Goal: Task Accomplishment & Management: Use online tool/utility

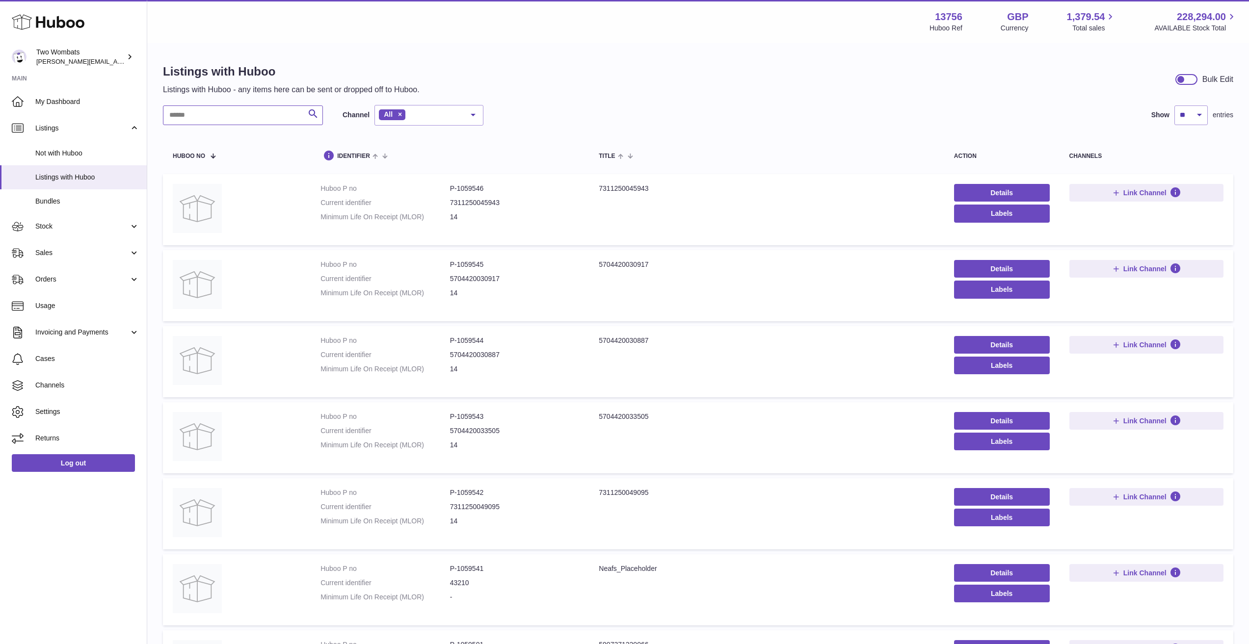
click at [204, 117] on input "text" at bounding box center [243, 116] width 160 height 20
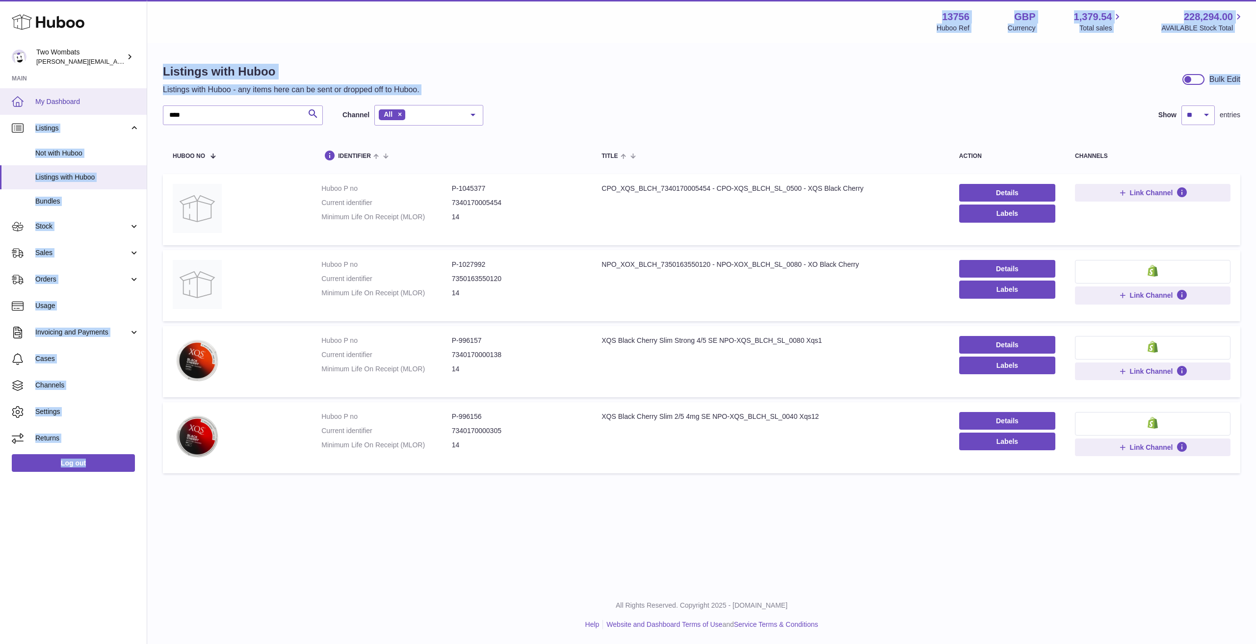
drag, startPoint x: 255, startPoint y: 105, endPoint x: 86, endPoint y: 90, distance: 170.0
click at [86, 90] on div "Huboo Two Wombats alan@twowombats.com Main My Dashboard Listings Not with Huboo…" at bounding box center [628, 322] width 1256 height 644
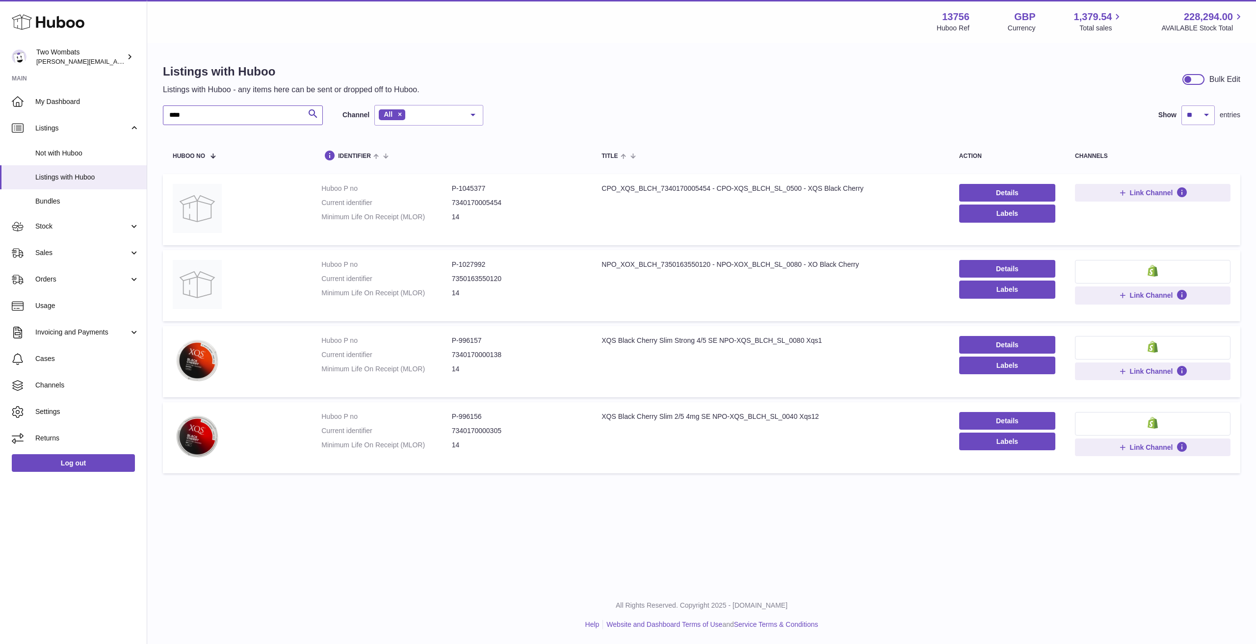
click at [257, 122] on input "****" at bounding box center [243, 116] width 160 height 20
click at [200, 107] on input "****" at bounding box center [243, 116] width 160 height 20
type input "**********"
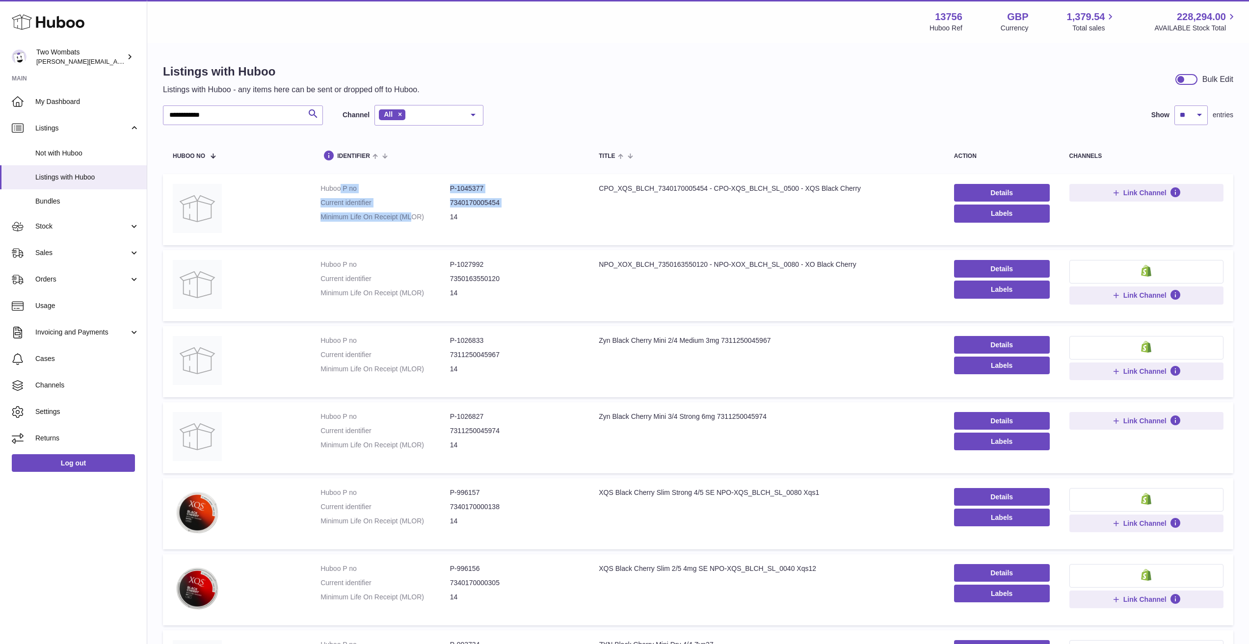
drag, startPoint x: 383, startPoint y: 209, endPoint x: 410, endPoint y: 222, distance: 29.6
click at [410, 222] on dl "Huboo P no P-1045377 Current identifier 7340170005454 Minimum Life On Receipt (…" at bounding box center [450, 205] width 259 height 43
drag, startPoint x: 871, startPoint y: 191, endPoint x: 620, endPoint y: 213, distance: 251.7
click at [620, 213] on td "Title CPO_XQS_BLCH_7340170005454 - CPO-XQS_BLCH_SL_0500 - XQS Black Cherry" at bounding box center [766, 209] width 355 height 71
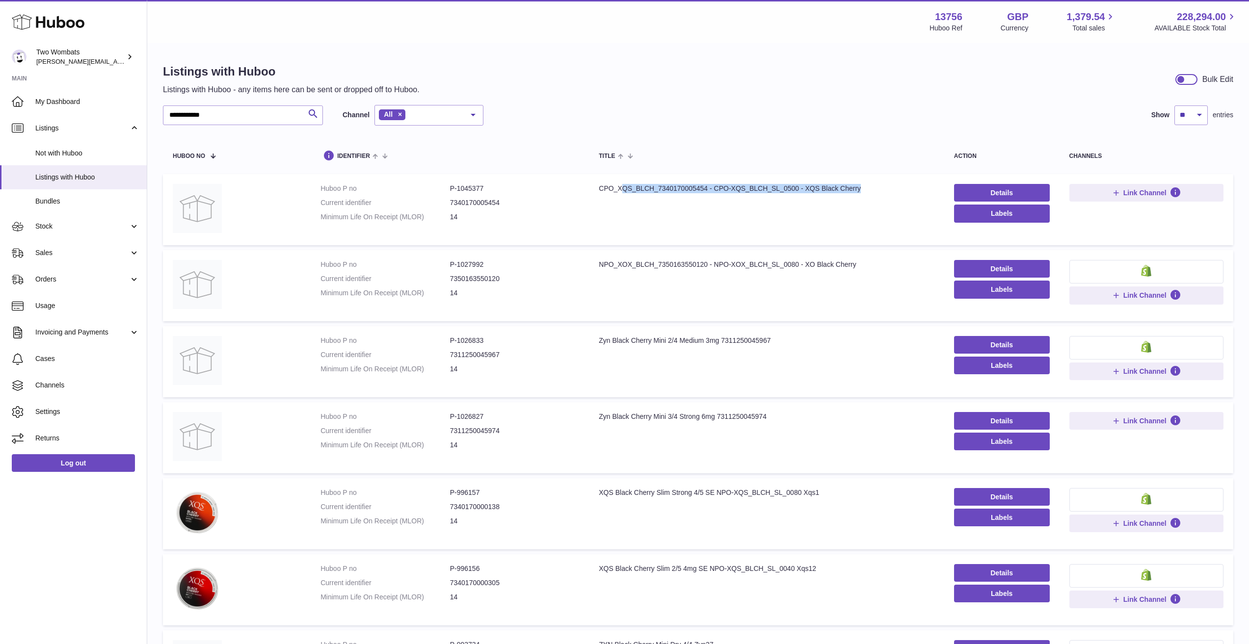
click at [620, 213] on td "Title CPO_XQS_BLCH_7340170005454 - CPO-XQS_BLCH_SL_0500 - XQS Black Cherry" at bounding box center [766, 209] width 355 height 71
drag, startPoint x: 593, startPoint y: 338, endPoint x: 831, endPoint y: 353, distance: 238.0
click at [831, 353] on td "Title Zyn Black Cherry Mini 2/4 Medium 3mg 7311250045967" at bounding box center [766, 361] width 355 height 71
click at [800, 362] on td "Title Zyn Black Cherry Mini 2/4 Medium 3mg 7311250045967" at bounding box center [766, 361] width 355 height 71
drag, startPoint x: 598, startPoint y: 405, endPoint x: 594, endPoint y: 408, distance: 5.6
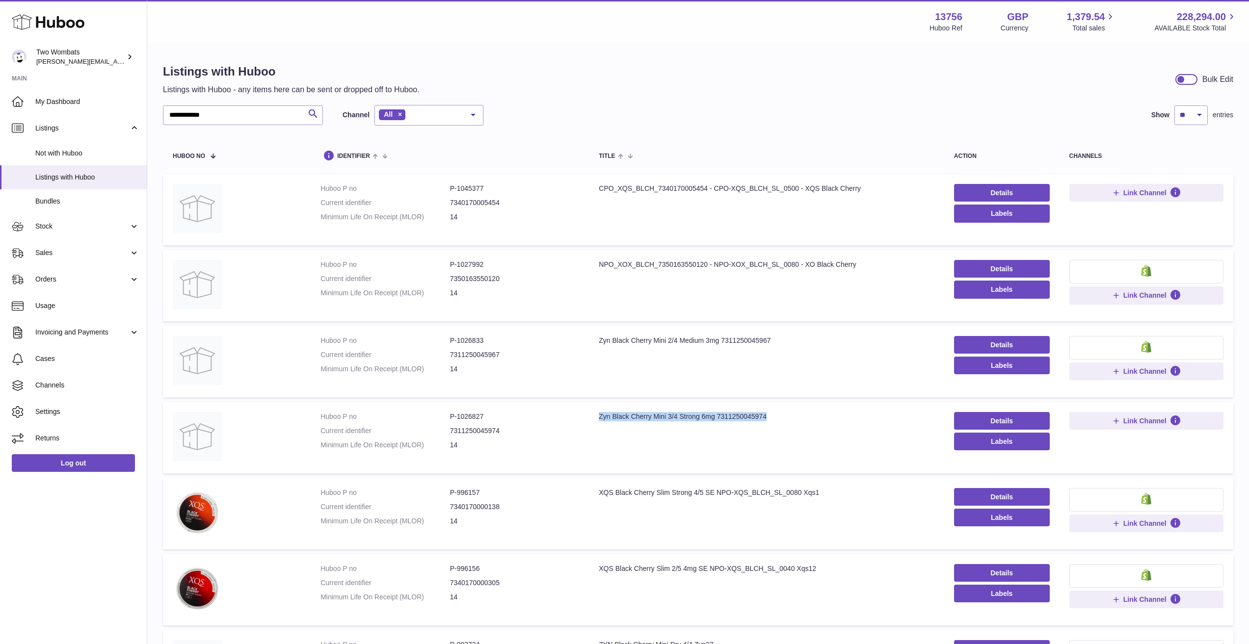
click at [594, 408] on td "Title Zyn Black Cherry Mini 3/4 Strong 6mg 7311250045974" at bounding box center [766, 437] width 355 height 71
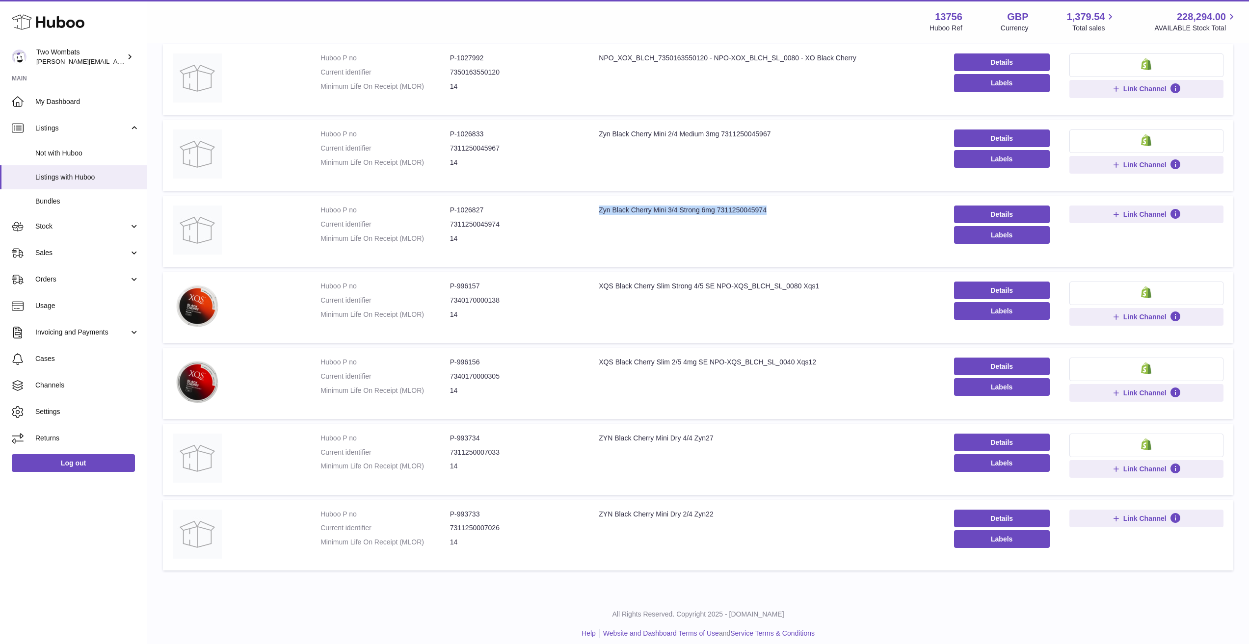
scroll to position [215, 0]
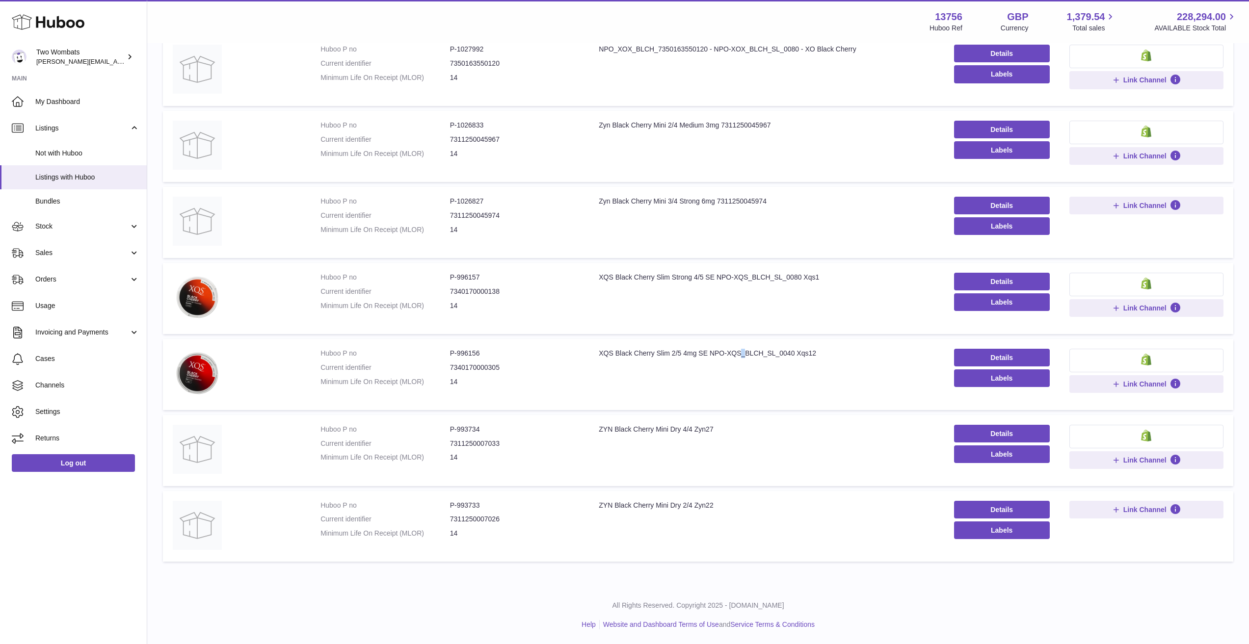
drag, startPoint x: 742, startPoint y: 371, endPoint x: 746, endPoint y: 364, distance: 8.2
click at [746, 364] on td "Title XQS Black Cherry Slim 2/5 4mg SE NPO-XQS_BLCH_SL_0040 Xqs12" at bounding box center [766, 374] width 355 height 71
drag, startPoint x: 708, startPoint y: 434, endPoint x: 608, endPoint y: 429, distance: 100.3
click at [608, 429] on td "Title ZYN Black Cherry Mini Dry 4/4 Zyn27" at bounding box center [766, 450] width 355 height 71
click at [608, 429] on div "ZYN Black Cherry Mini Dry 4/4 Zyn27" at bounding box center [767, 429] width 336 height 9
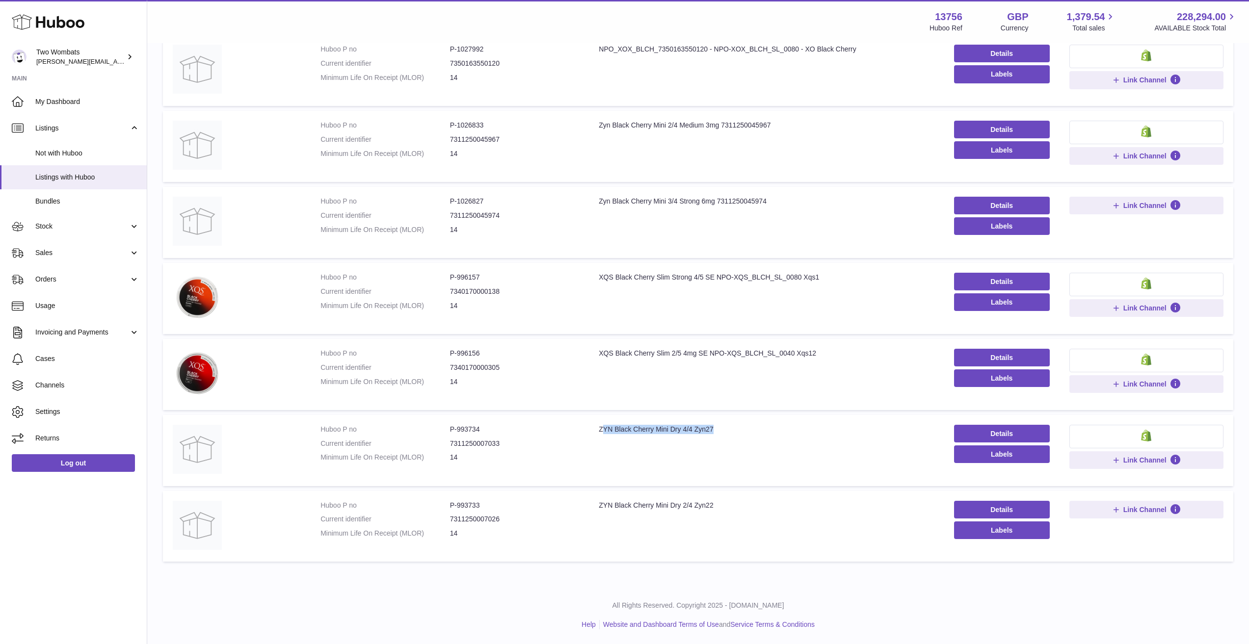
drag, startPoint x: 624, startPoint y: 421, endPoint x: 726, endPoint y: 426, distance: 101.7
click at [726, 426] on td "Title ZYN Black Cherry Mini Dry 4/4 Zyn27" at bounding box center [766, 450] width 355 height 71
click at [726, 426] on div "ZYN Black Cherry Mini Dry 4/4 Zyn27" at bounding box center [767, 429] width 336 height 9
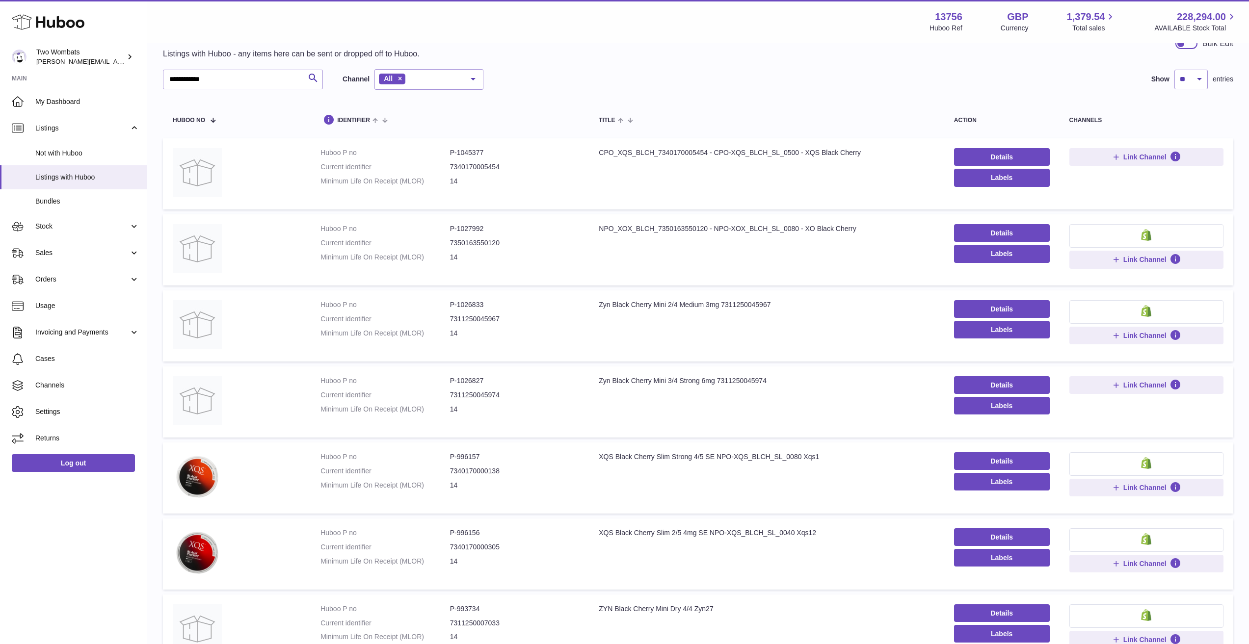
scroll to position [0, 0]
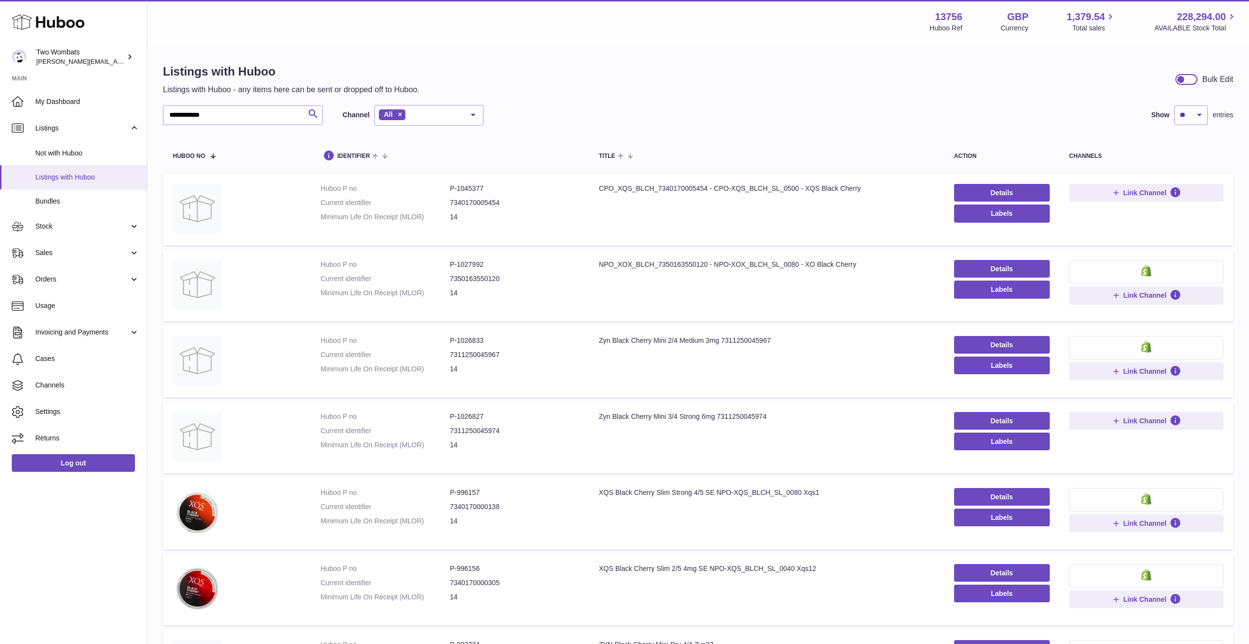
click at [65, 180] on span "Listings with Huboo" at bounding box center [87, 177] width 104 height 9
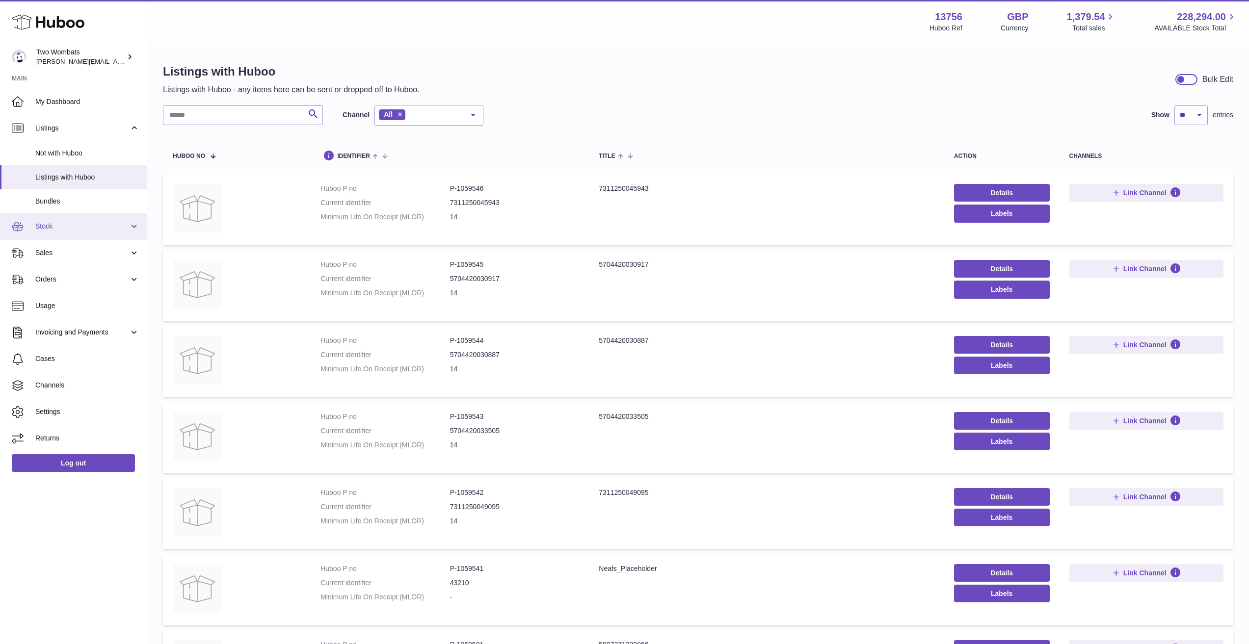
click at [72, 225] on span "Stock" at bounding box center [82, 226] width 94 height 9
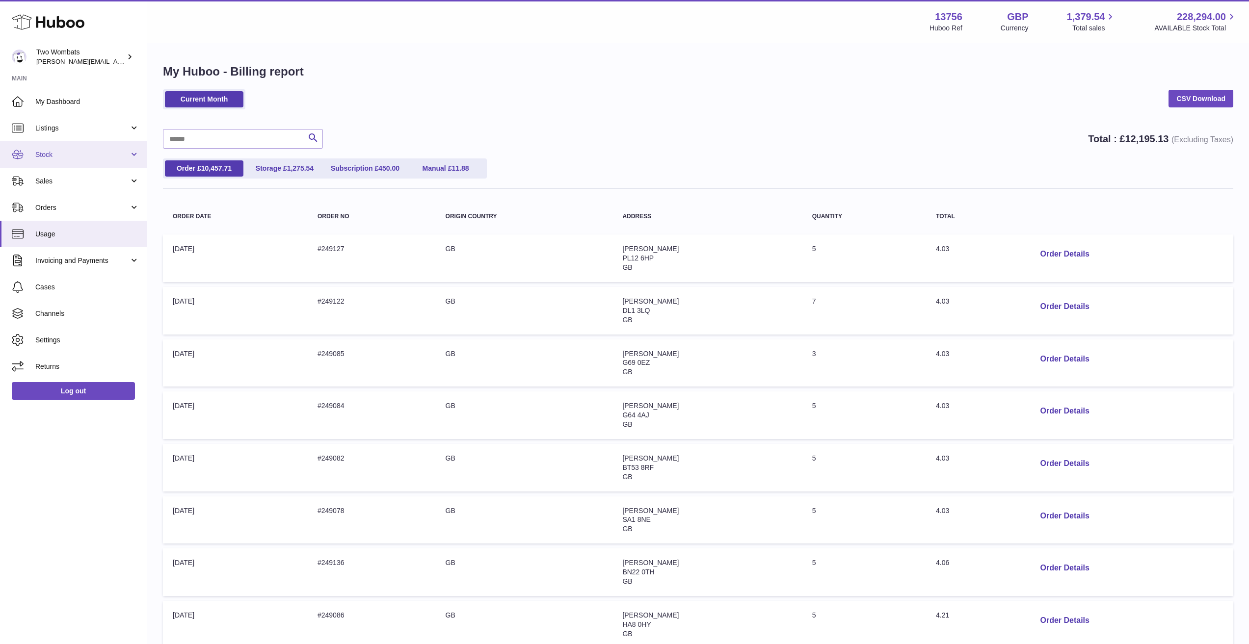
click at [95, 147] on link "Stock" at bounding box center [73, 154] width 147 height 27
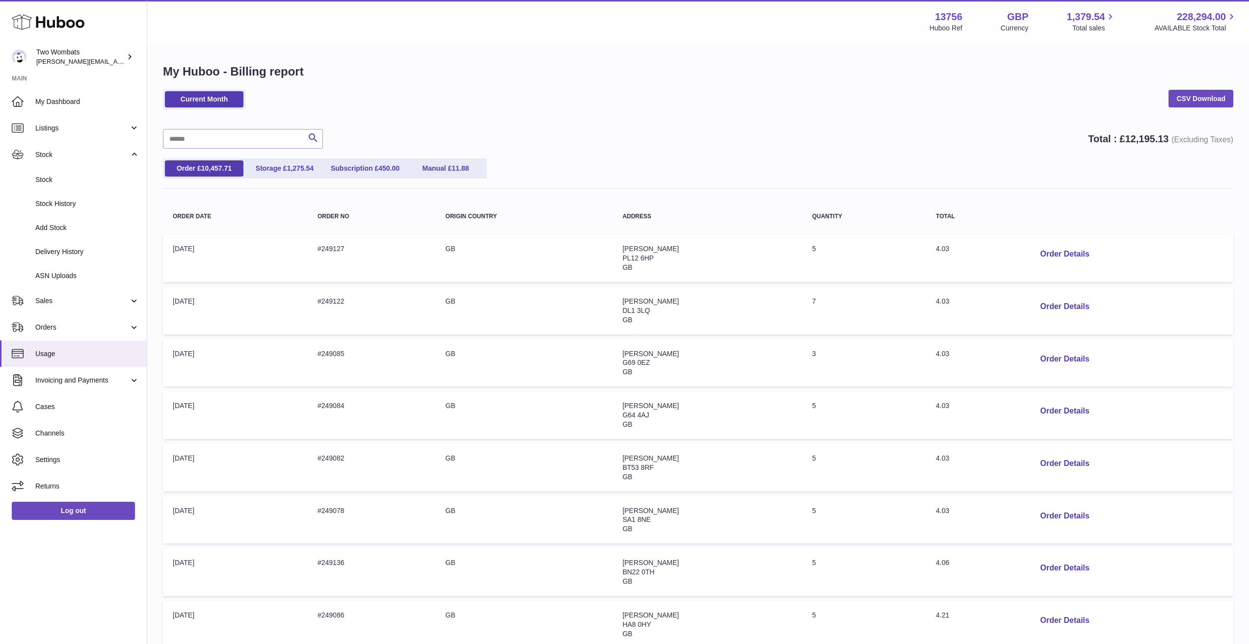
click at [184, 129] on div "Current Month CSV Download Search Total : £ 12,195.13 (Excluding Taxes) Order £…" at bounding box center [698, 432] width 1070 height 687
click at [184, 132] on input "text" at bounding box center [243, 139] width 160 height 20
click at [67, 251] on span "Delivery History" at bounding box center [87, 251] width 104 height 9
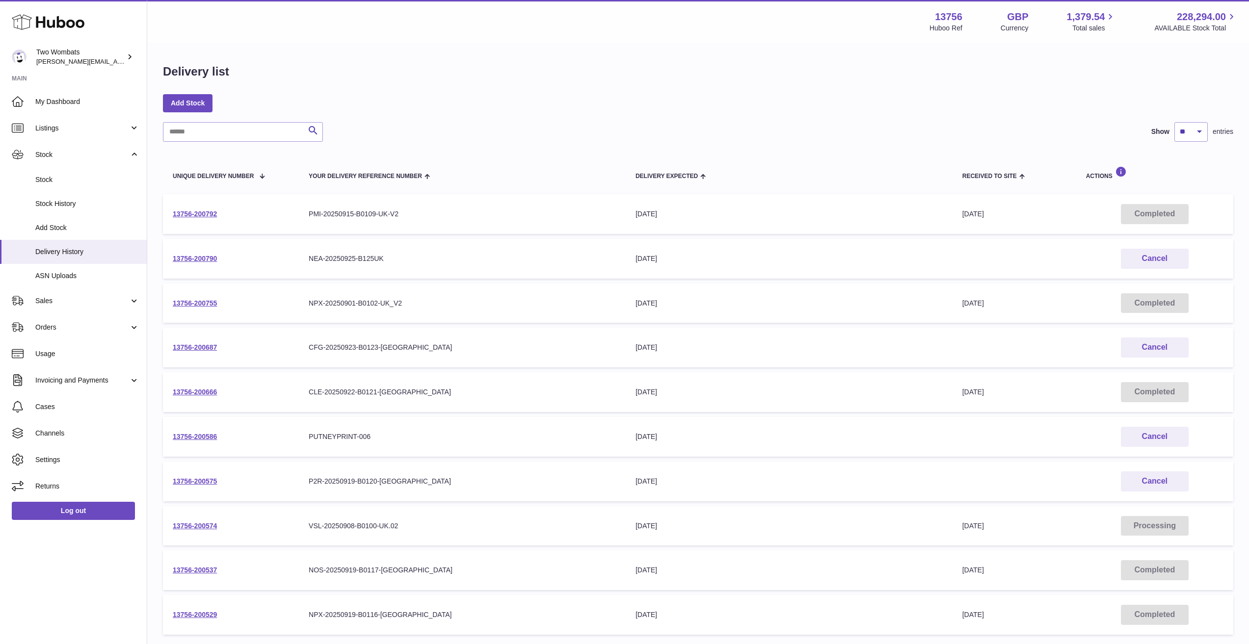
click at [222, 146] on div "Search Show ** ** ** *** entries Unique Delivery Number Your Delivery Reference…" at bounding box center [698, 389] width 1070 height 535
click at [227, 130] on input "text" at bounding box center [243, 132] width 160 height 20
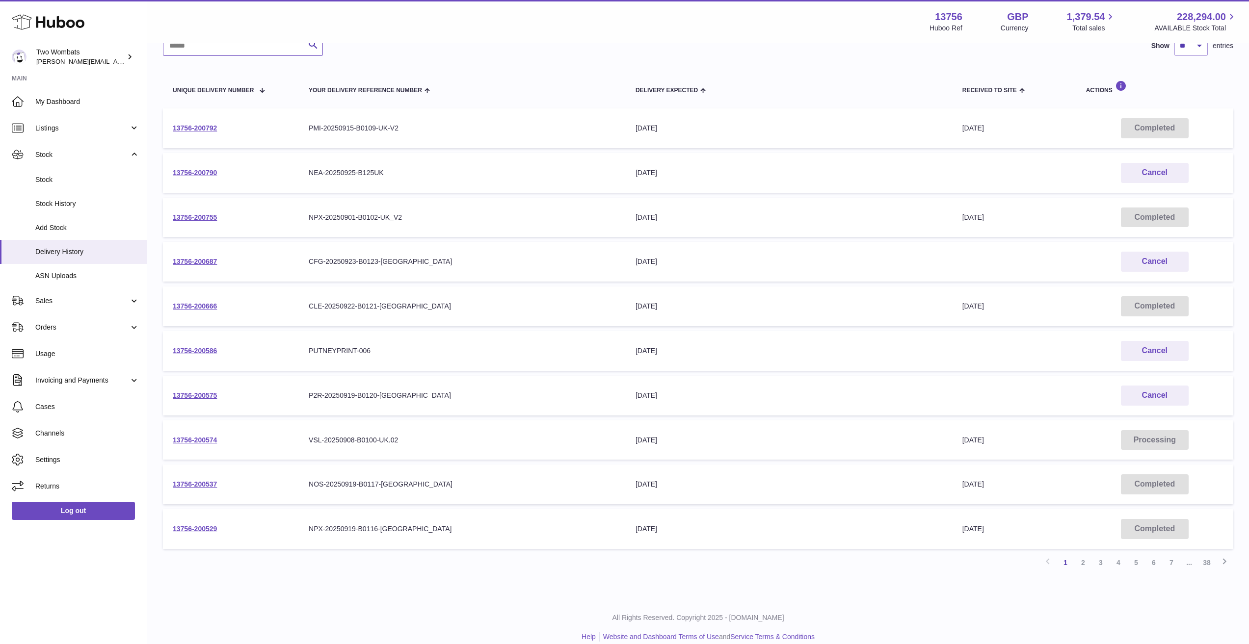
scroll to position [98, 0]
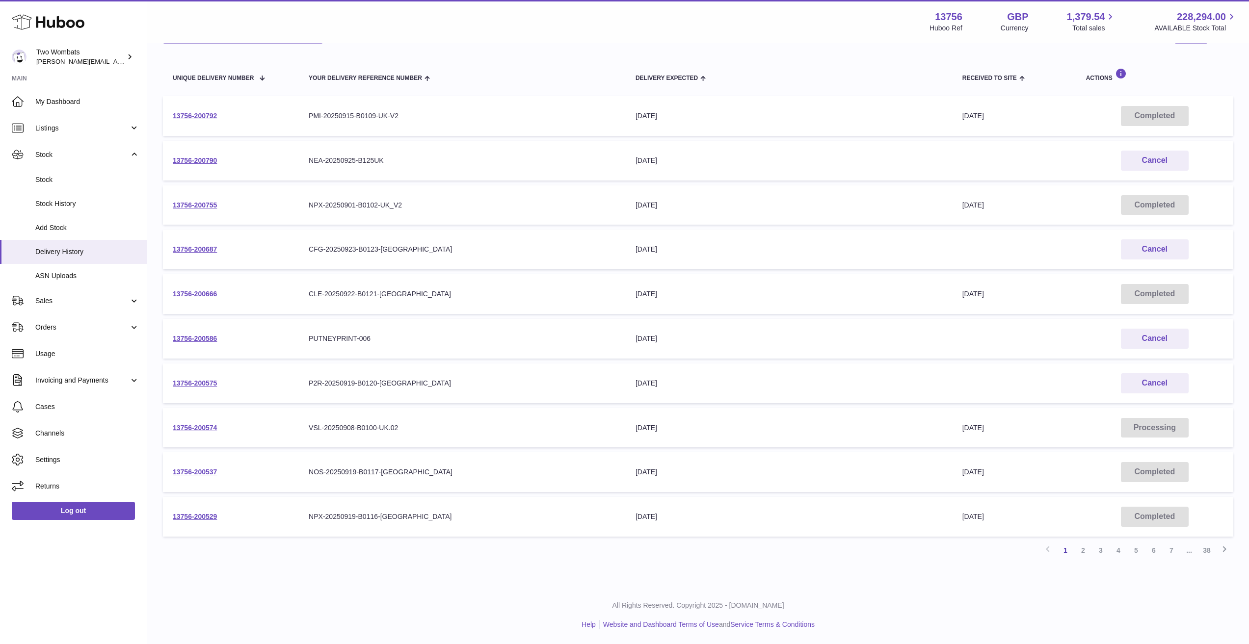
click at [196, 213] on td "13756-200755" at bounding box center [231, 206] width 136 height 40
click at [196, 208] on link "13756-200755" at bounding box center [195, 205] width 44 height 8
click at [1078, 550] on link "2" at bounding box center [1083, 551] width 18 height 18
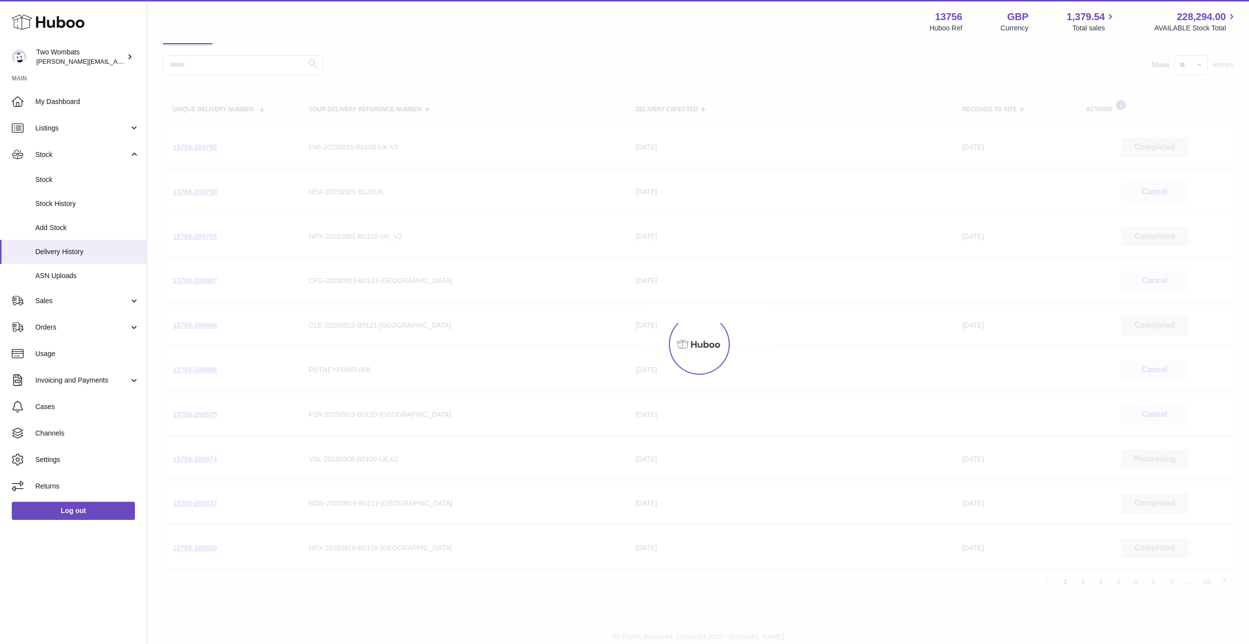
scroll to position [44, 0]
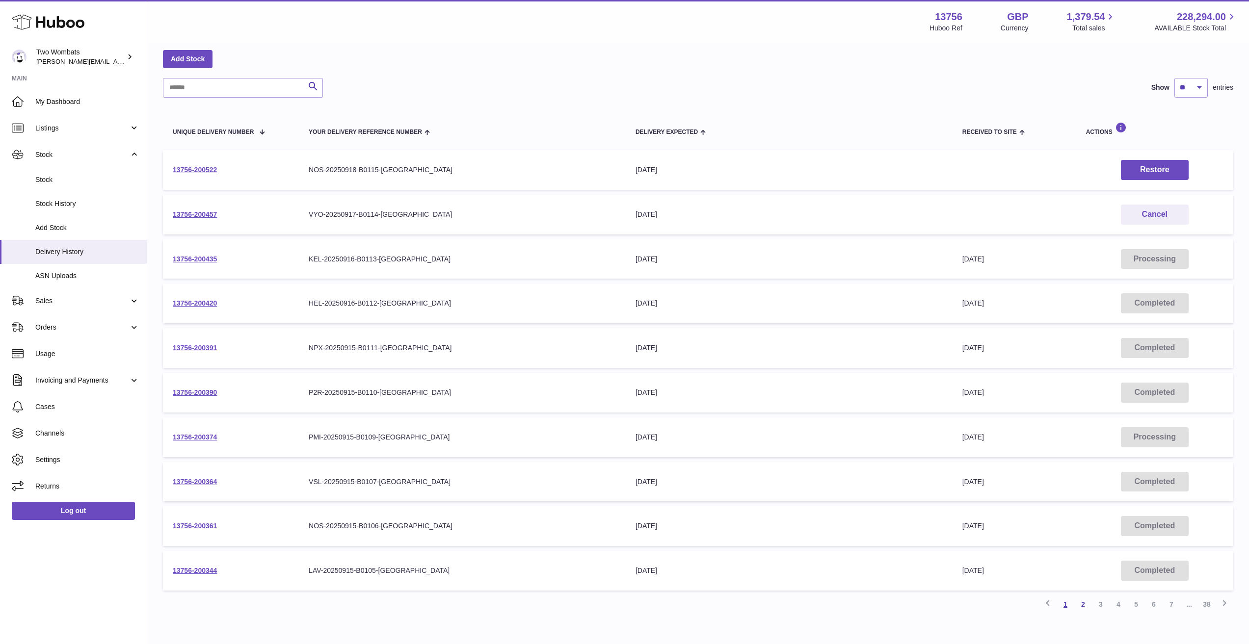
click at [1064, 608] on link "1" at bounding box center [1066, 605] width 18 height 18
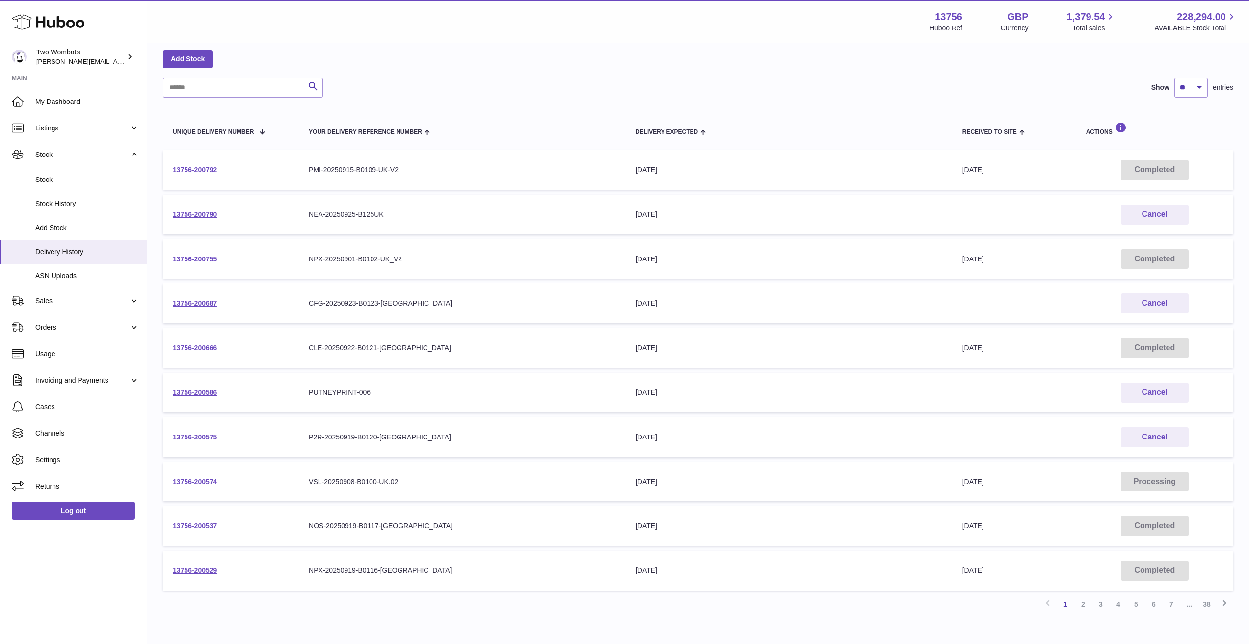
click at [205, 166] on link "13756-200792" at bounding box center [195, 170] width 44 height 8
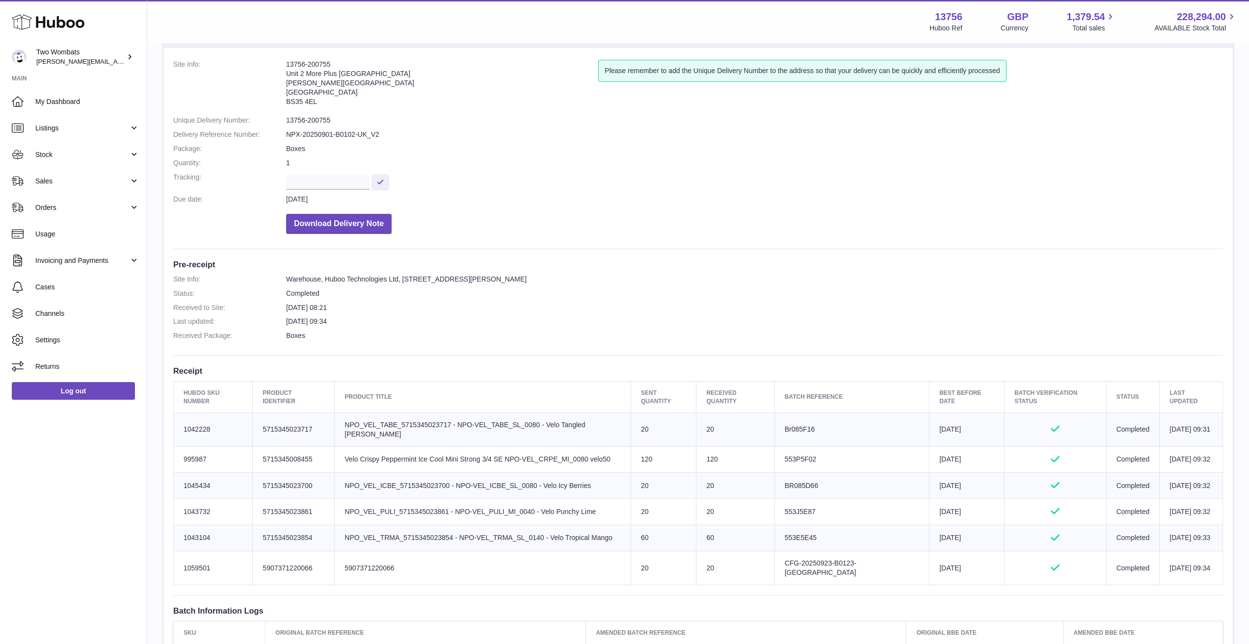
drag, startPoint x: 733, startPoint y: 480, endPoint x: 776, endPoint y: 517, distance: 57.1
click at [776, 517] on tbody "Huboo SKU Number 1042228 Client Identifier 5715345023717 Product title NPO_VEL_…" at bounding box center [698, 499] width 1049 height 172
click at [775, 525] on td "60" at bounding box center [735, 538] width 78 height 26
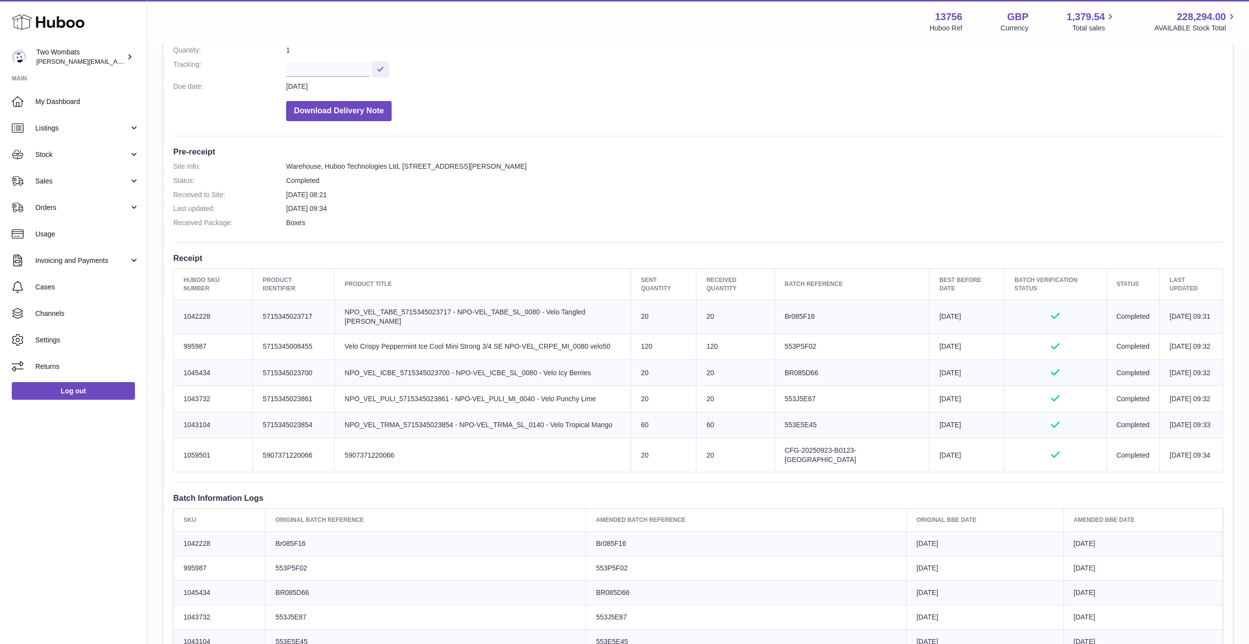
scroll to position [196, 0]
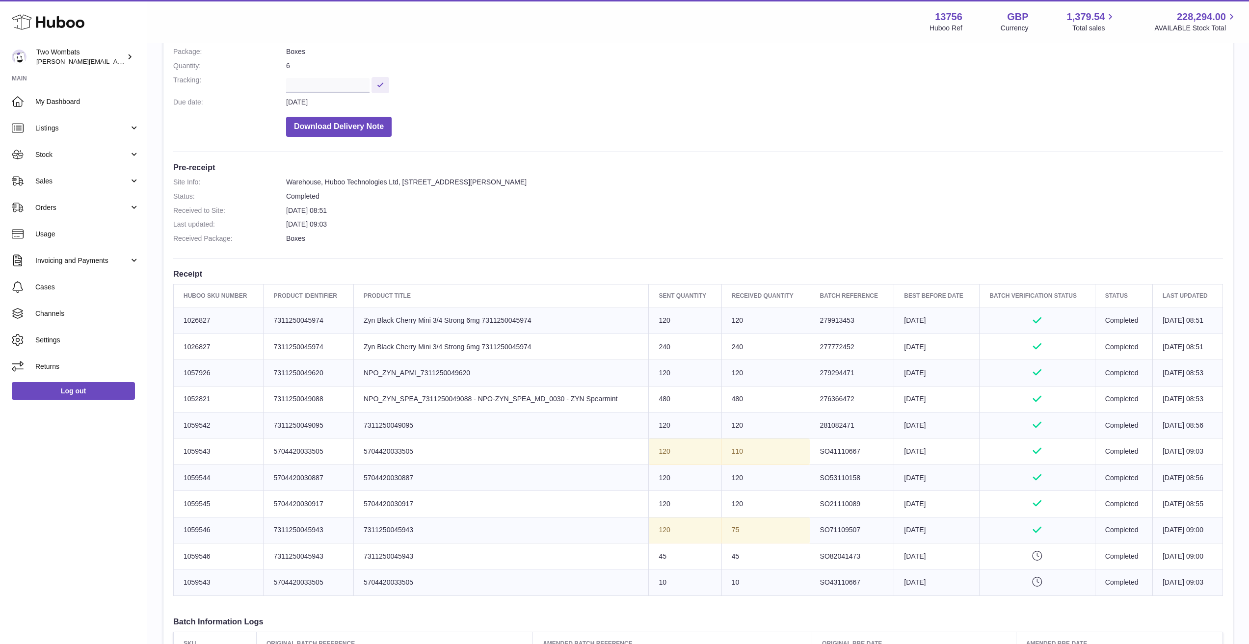
scroll to position [196, 0]
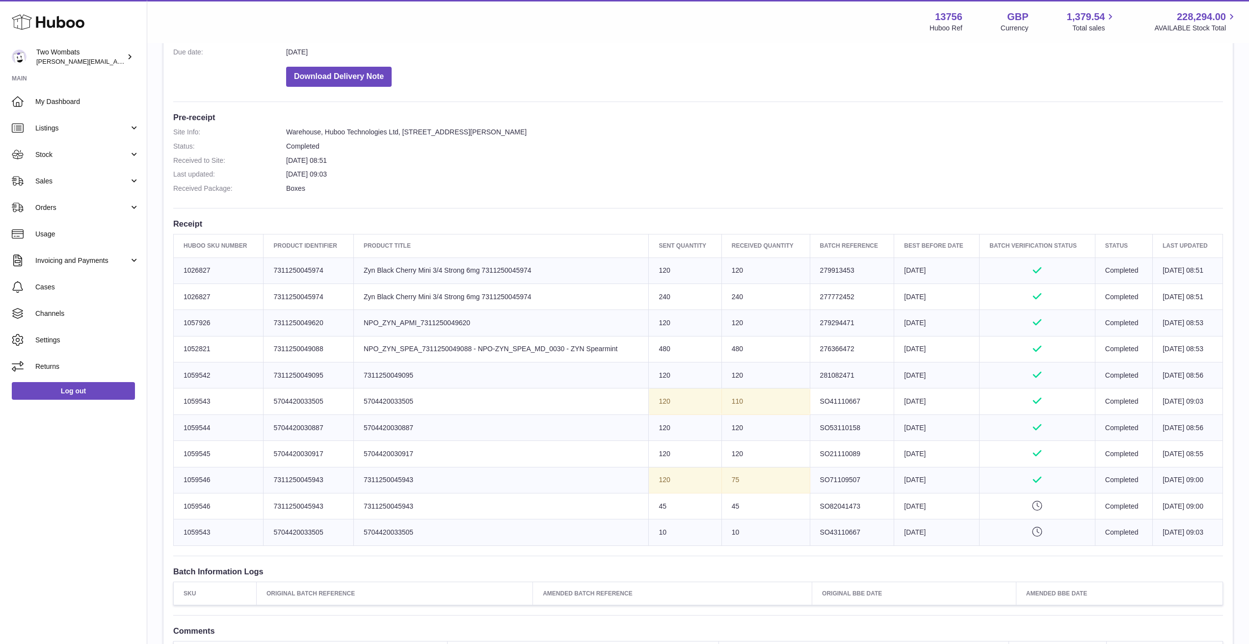
drag, startPoint x: 433, startPoint y: 500, endPoint x: 388, endPoint y: 451, distance: 66.7
click at [336, 454] on tbody "Huboo SKU Number 1026827 Client Identifier 7311250045974 Product title Zyn Blac…" at bounding box center [698, 402] width 1049 height 288
click at [399, 447] on td "Product title 5704420030917" at bounding box center [500, 454] width 295 height 26
drag, startPoint x: 406, startPoint y: 412, endPoint x: 387, endPoint y: 293, distance: 120.8
click at [389, 301] on tbody "Huboo SKU Number 1026827 Client Identifier 7311250045974 Product title Zyn Blac…" at bounding box center [698, 402] width 1049 height 288
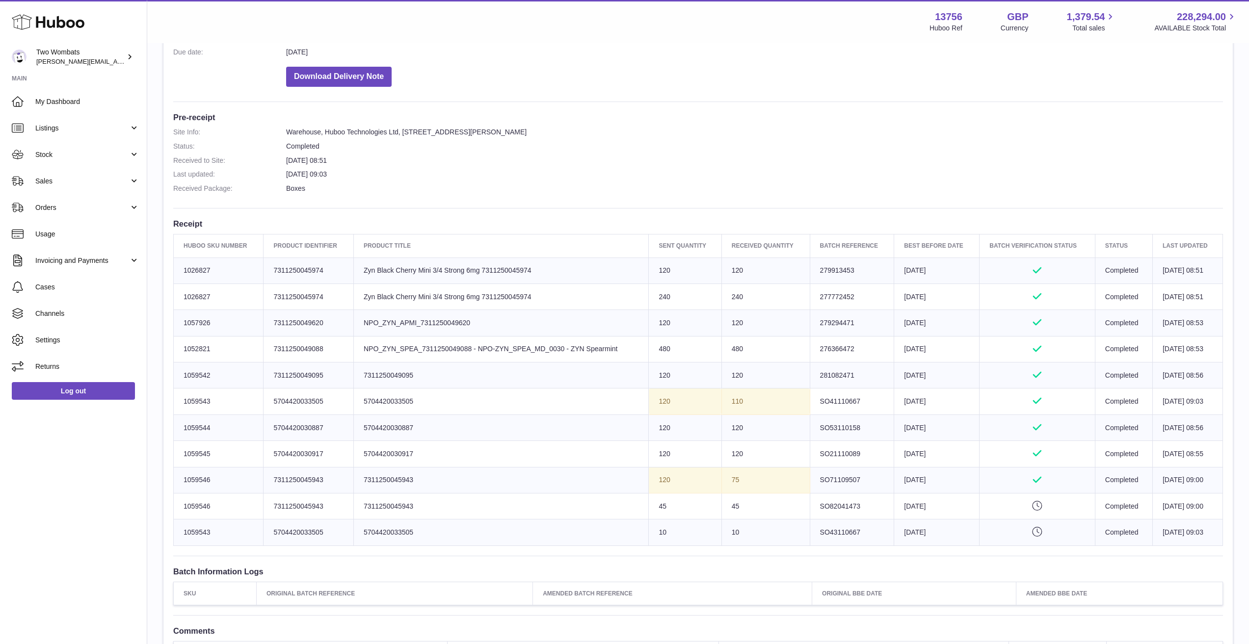
click at [384, 284] on td "Product title Zyn Black Cherry Mini 3/4 Strong 6mg 7311250045974" at bounding box center [500, 297] width 295 height 26
drag, startPoint x: 361, startPoint y: 300, endPoint x: 615, endPoint y: 297, distance: 254.7
click at [615, 297] on td "Product title Zyn Black Cherry Mini 3/4 Strong 6mg 7311250045974" at bounding box center [500, 297] width 295 height 26
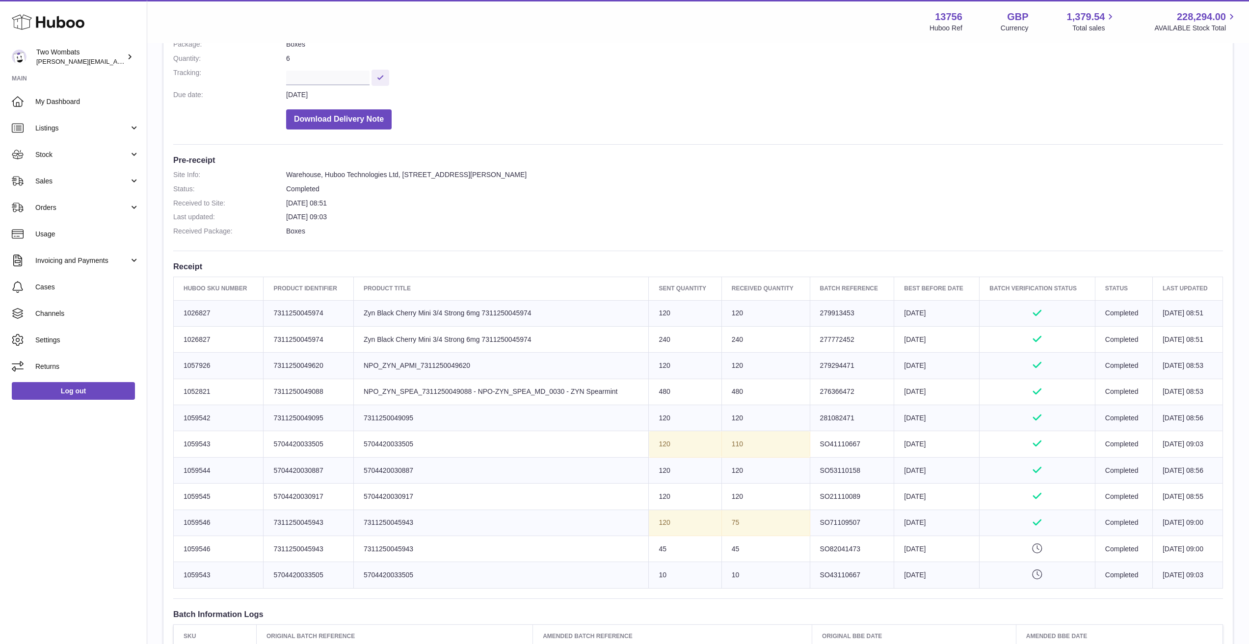
scroll to position [0, 0]
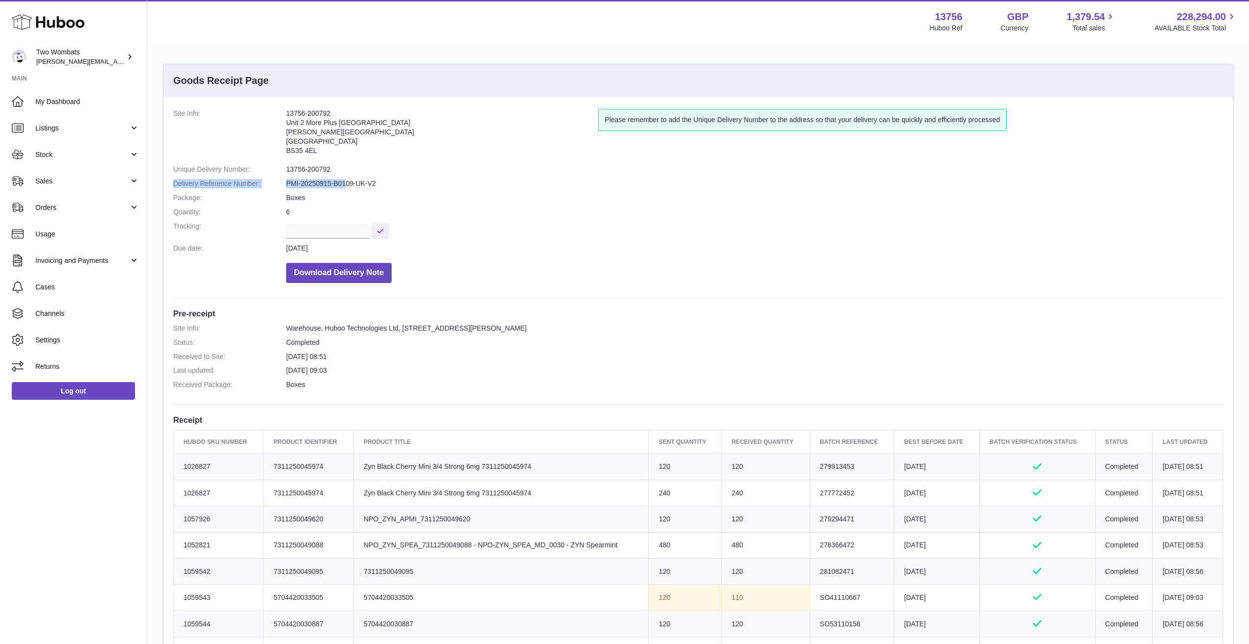
drag, startPoint x: 381, startPoint y: 176, endPoint x: 345, endPoint y: 188, distance: 38.2
click at [345, 188] on dl "Site Info: 13756-200792 Unit 2 More Plus Central Park Hudson Ave Severn Beach B…" at bounding box center [698, 198] width 1050 height 179
click at [436, 195] on dd "Boxes" at bounding box center [754, 197] width 937 height 9
drag, startPoint x: 347, startPoint y: 181, endPoint x: 295, endPoint y: 183, distance: 51.6
click at [295, 183] on dl "Site Info: 13756-200792 Unit 2 More Plus Central Park Hudson Ave Severn Beach B…" at bounding box center [698, 198] width 1050 height 179
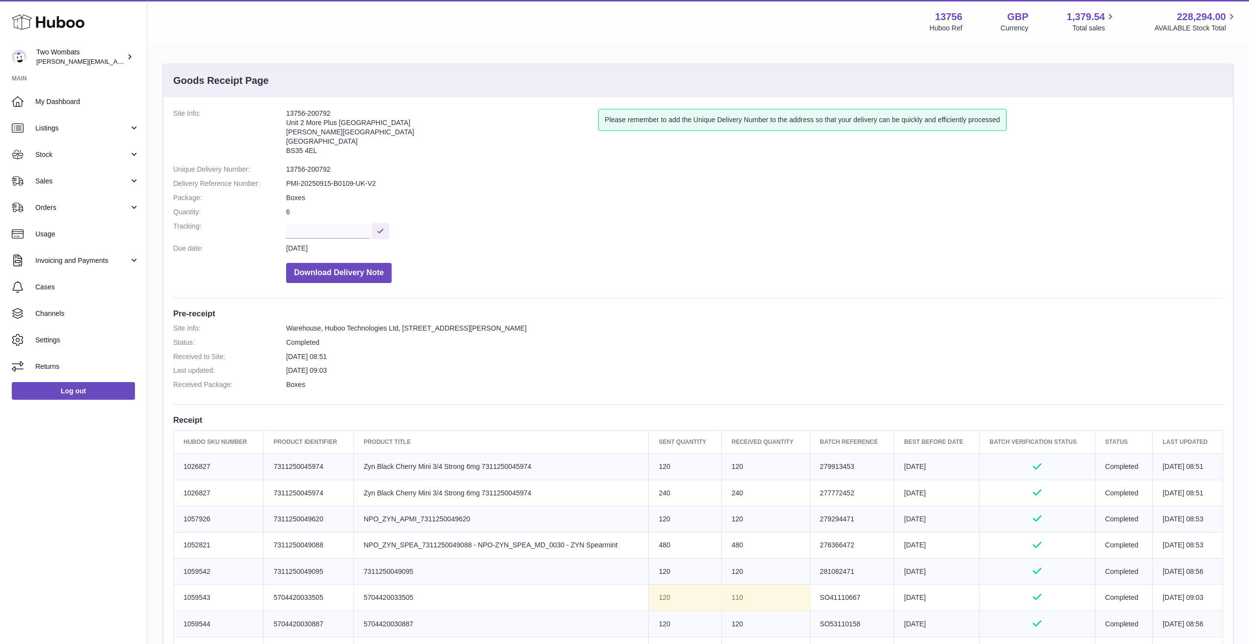
click at [288, 187] on dd "PMI-20250915-B0109-UK-V2" at bounding box center [754, 183] width 937 height 9
drag, startPoint x: 288, startPoint y: 187, endPoint x: 399, endPoint y: 185, distance: 110.9
click at [399, 185] on dd "PMI-20250915-B0109-UK-V2" at bounding box center [754, 183] width 937 height 9
drag, startPoint x: 353, startPoint y: 387, endPoint x: 331, endPoint y: 351, distance: 41.9
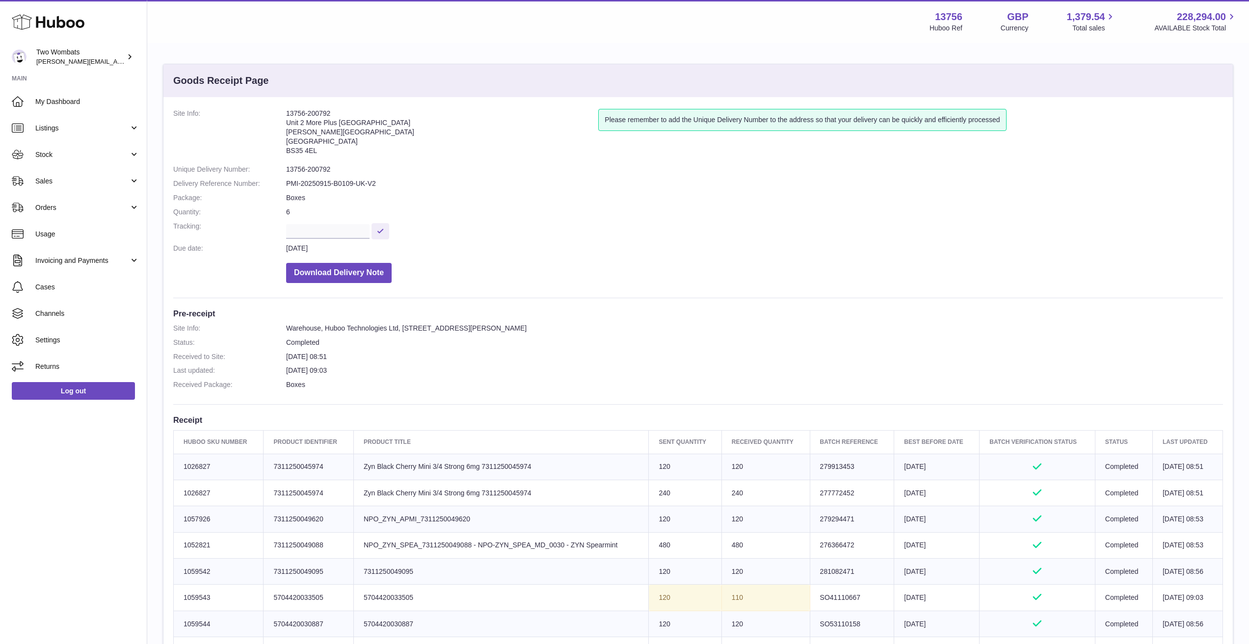
click at [331, 351] on dl "Site Info: Warehouse, Huboo Technologies Ltd, Unit 2, More Plus Central Park, H…" at bounding box center [698, 359] width 1050 height 71
click at [331, 352] on dd "26th Sep 2025 08:51" at bounding box center [754, 356] width 937 height 9
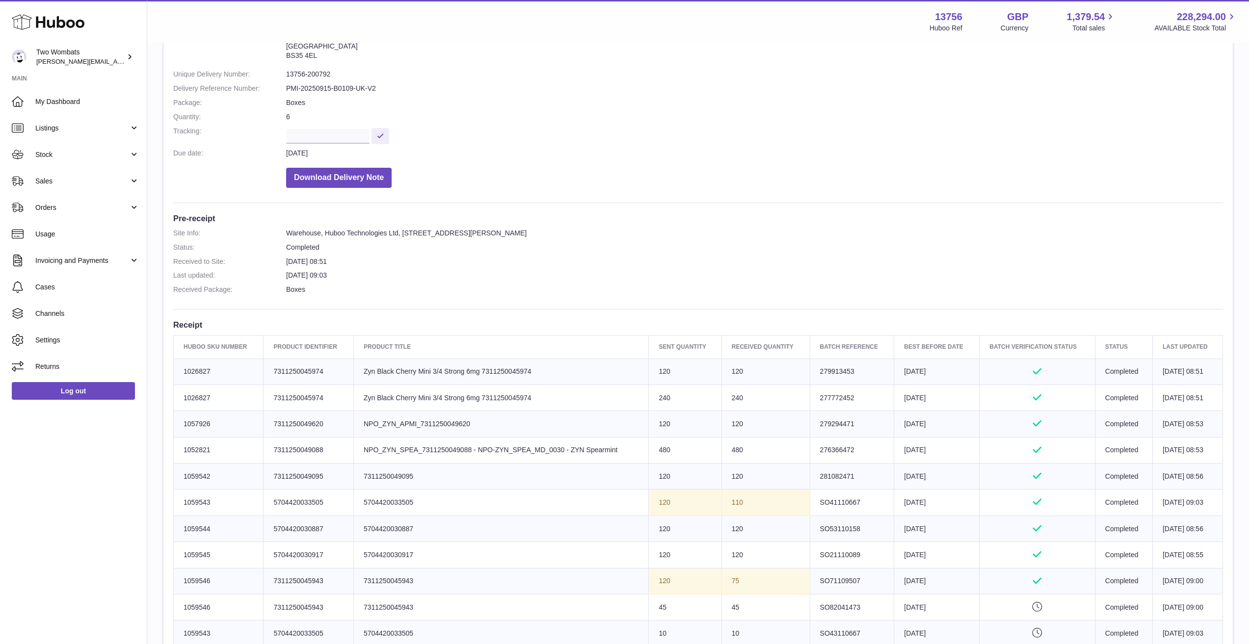
scroll to position [89, 0]
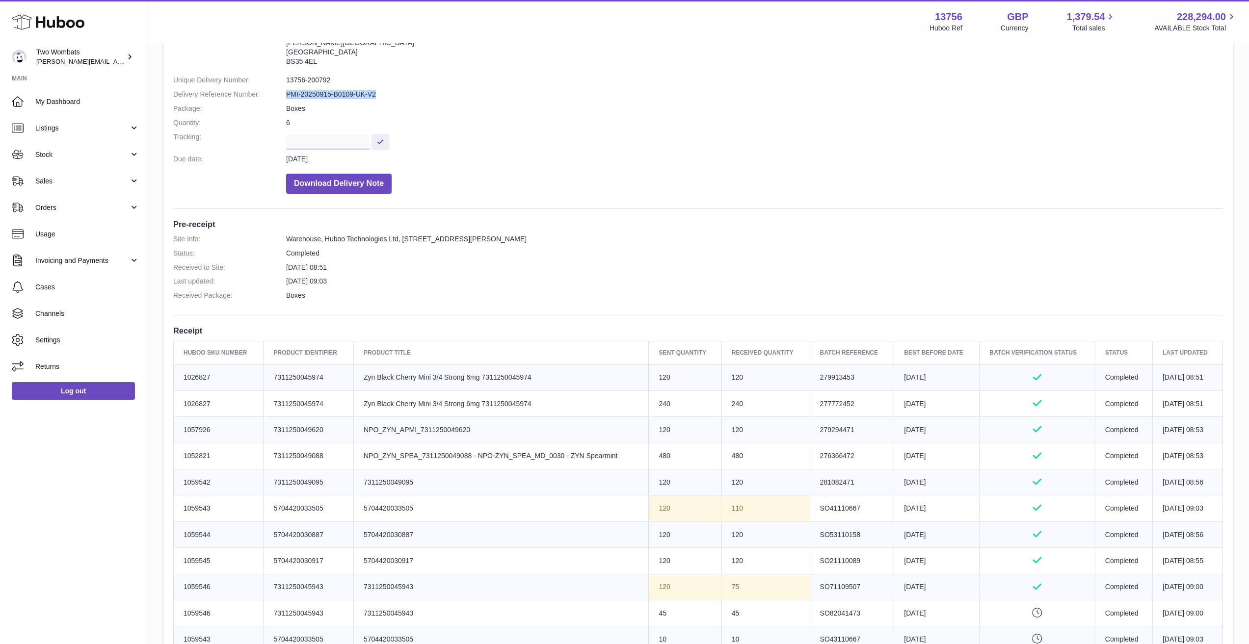
drag, startPoint x: 378, startPoint y: 98, endPoint x: 286, endPoint y: 97, distance: 92.3
click at [286, 97] on dd "PMI-20250915-B0109-UK-V2" at bounding box center [754, 94] width 937 height 9
drag, startPoint x: 286, startPoint y: 97, endPoint x: 429, endPoint y: 90, distance: 143.0
click at [429, 90] on dd "PMI-20250915-B0109-UK-V2" at bounding box center [754, 94] width 937 height 9
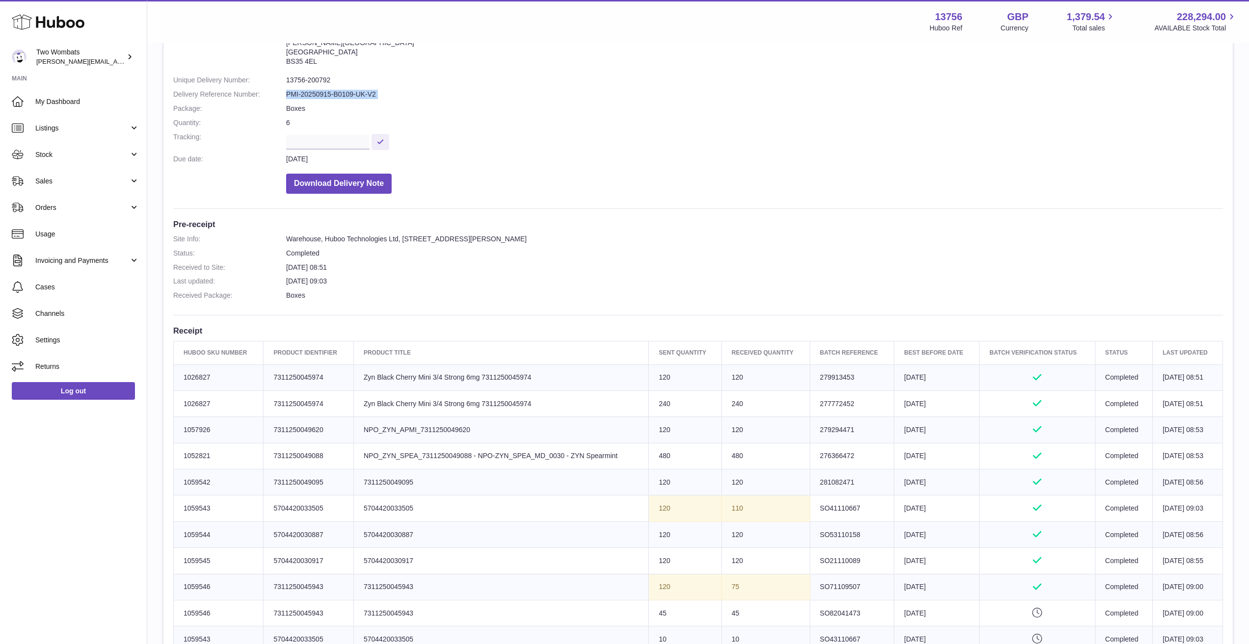
click at [429, 90] on dd "PMI-20250915-B0109-UK-V2" at bounding box center [754, 94] width 937 height 9
click at [428, 92] on dd "PMI-20250915-B0109-UK-V2" at bounding box center [754, 94] width 937 height 9
drag, startPoint x: 428, startPoint y: 92, endPoint x: 291, endPoint y: 110, distance: 138.2
click at [275, 107] on dl "Site Info: 13756-200792 Unit 2 More Plus Central Park Hudson Ave Severn Beach B…" at bounding box center [698, 109] width 1050 height 179
click at [488, 111] on dd "Boxes" at bounding box center [754, 108] width 937 height 9
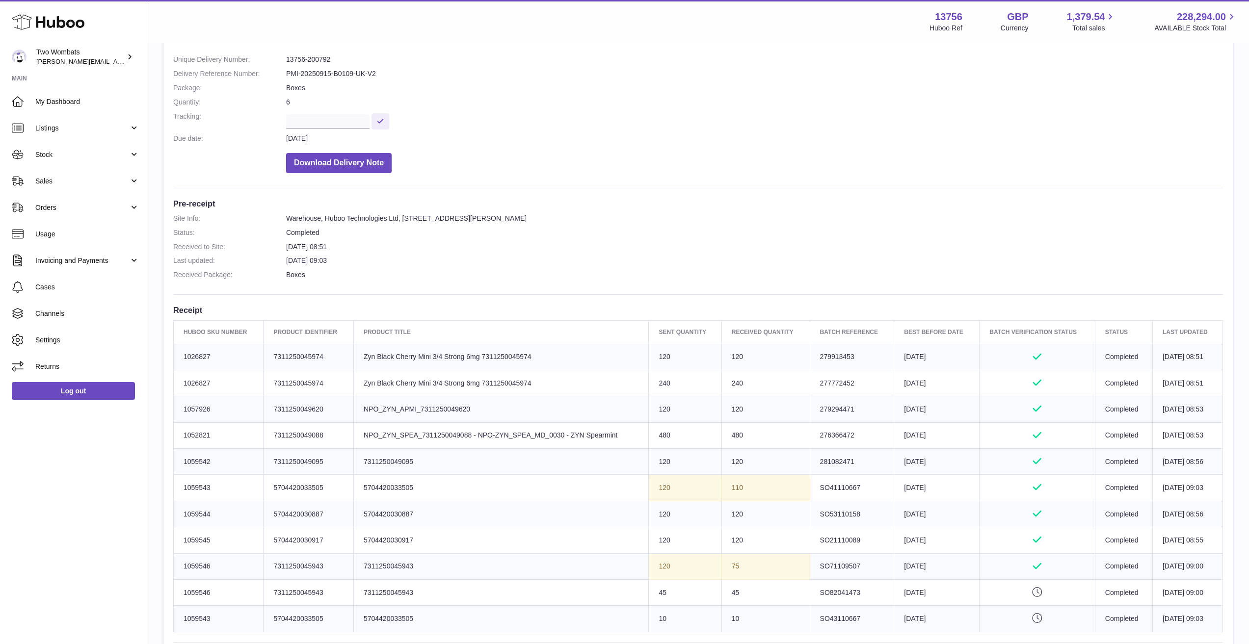
scroll to position [138, 0]
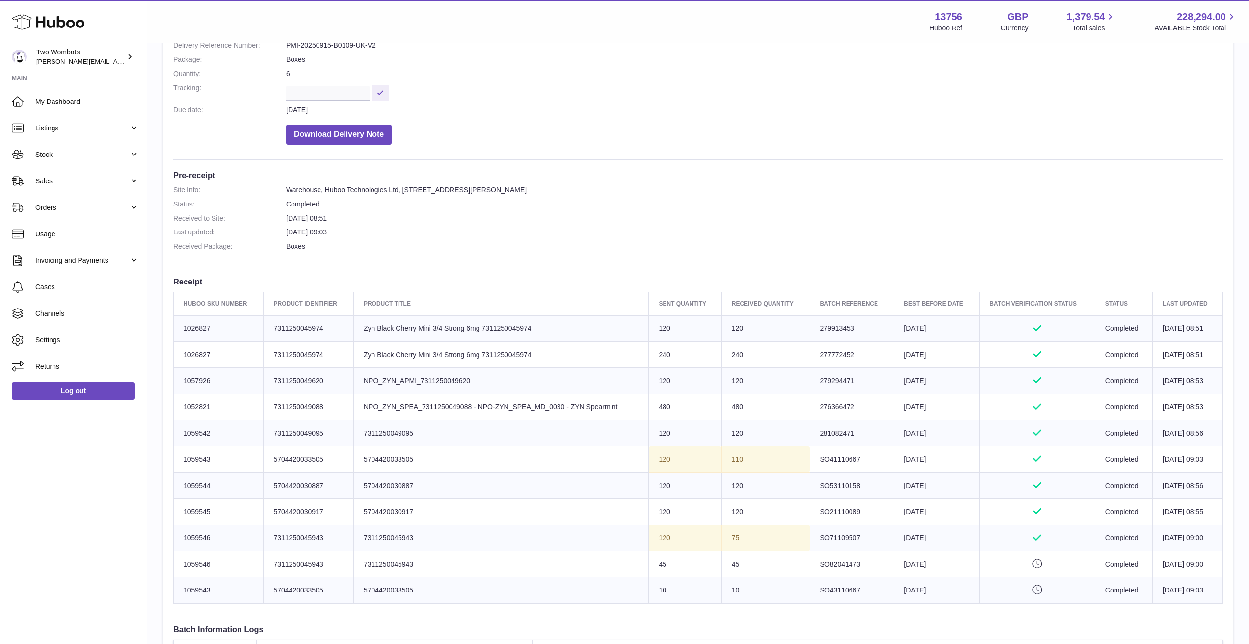
drag, startPoint x: 358, startPoint y: 425, endPoint x: 430, endPoint y: 561, distance: 154.1
click at [423, 527] on tbody "Huboo SKU Number 1026827 Client Identifier 7311250045974 Product title Zyn Blac…" at bounding box center [698, 460] width 1049 height 288
drag, startPoint x: 431, startPoint y: 567, endPoint x: 431, endPoint y: 577, distance: 9.8
click at [432, 571] on td "Product title 7311250045943" at bounding box center [500, 565] width 295 height 26
drag, startPoint x: 429, startPoint y: 593, endPoint x: 364, endPoint y: 429, distance: 176.2
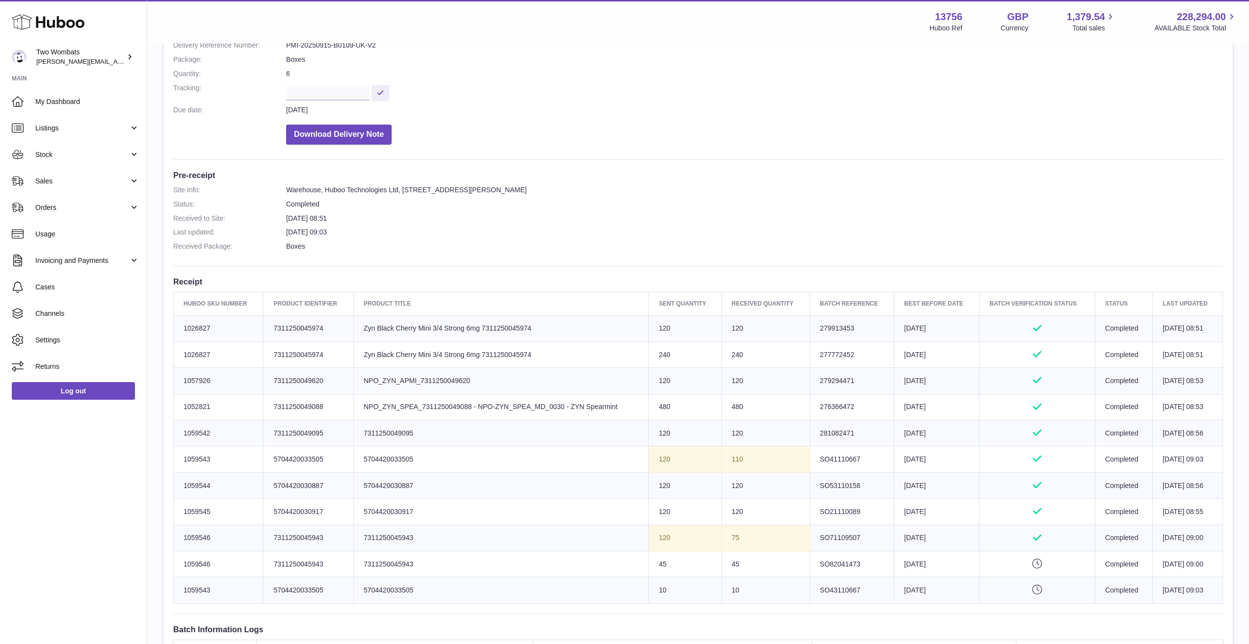
click at [364, 429] on tbody "Huboo SKU Number 1026827 Client Identifier 7311250045974 Product title Zyn Blac…" at bounding box center [698, 460] width 1049 height 288
click at [364, 429] on td "Product title 7311250049095" at bounding box center [500, 434] width 295 height 26
drag, startPoint x: 364, startPoint y: 429, endPoint x: 484, endPoint y: 596, distance: 205.3
click at [484, 596] on tbody "Huboo SKU Number 1026827 Client Identifier 7311250045974 Product title Zyn Blac…" at bounding box center [698, 460] width 1049 height 288
click at [484, 596] on td "Product title 5704420033505" at bounding box center [500, 591] width 295 height 26
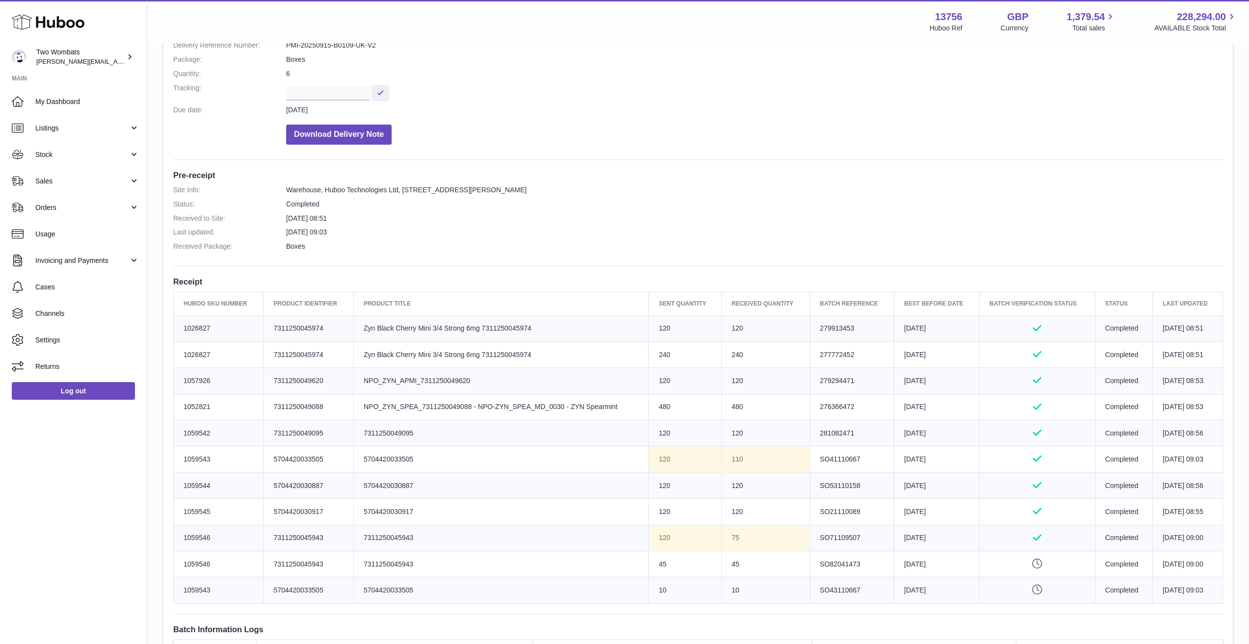
drag, startPoint x: 541, startPoint y: 357, endPoint x: 377, endPoint y: 313, distance: 169.8
click at [364, 306] on table "Huboo SKU Number Product Identifier Product title Sent Quantity Received Quanti…" at bounding box center [698, 448] width 1050 height 312
click at [392, 319] on td "Product title Zyn Black Cherry Mini 3/4 Strong 6mg 7311250045974" at bounding box center [500, 329] width 295 height 26
drag, startPoint x: 510, startPoint y: 322, endPoint x: 588, endPoint y: 355, distance: 84.7
click at [588, 355] on tbody "Huboo SKU Number 1026827 Client Identifier 7311250045974 Product title Zyn Blac…" at bounding box center [698, 460] width 1049 height 288
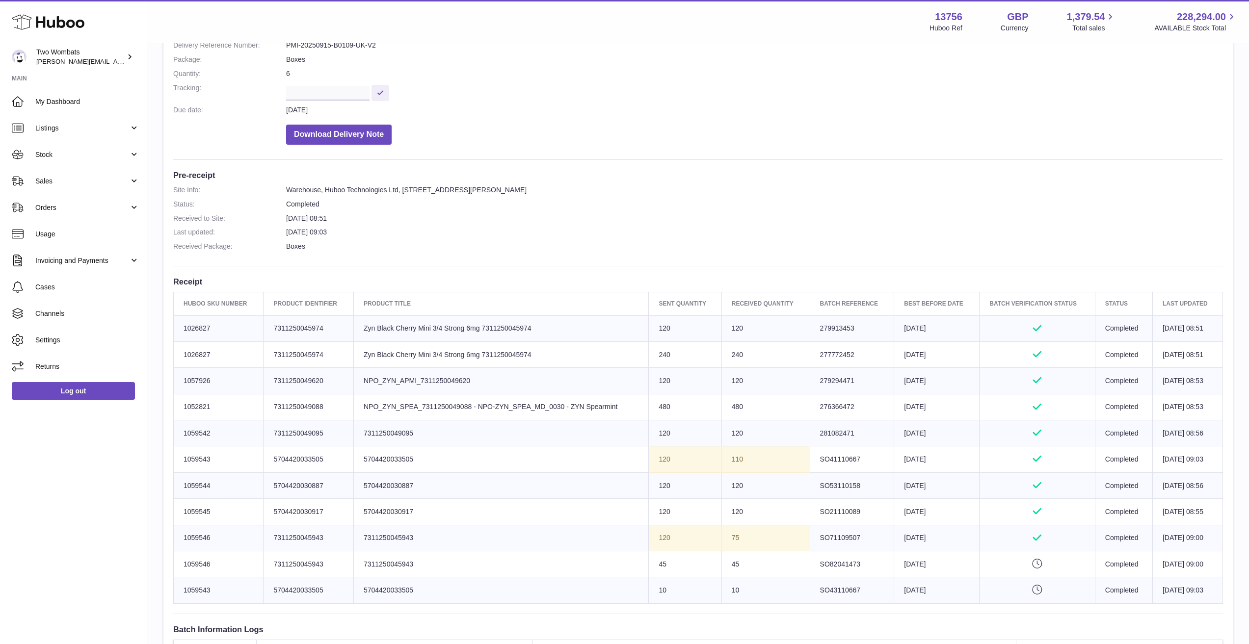
click at [571, 355] on td "Product title Zyn Black Cherry Mini 3/4 Strong 6mg 7311250045974" at bounding box center [500, 355] width 295 height 26
drag, startPoint x: 399, startPoint y: 331, endPoint x: 202, endPoint y: 331, distance: 196.8
click at [202, 331] on tbody "Huboo SKU Number 1026827 Client Identifier 7311250045974 Product title Zyn Blac…" at bounding box center [698, 460] width 1049 height 288
click at [176, 331] on td "Huboo SKU Number 1026827" at bounding box center [219, 329] width 90 height 26
drag, startPoint x: 177, startPoint y: 327, endPoint x: 220, endPoint y: 365, distance: 57.0
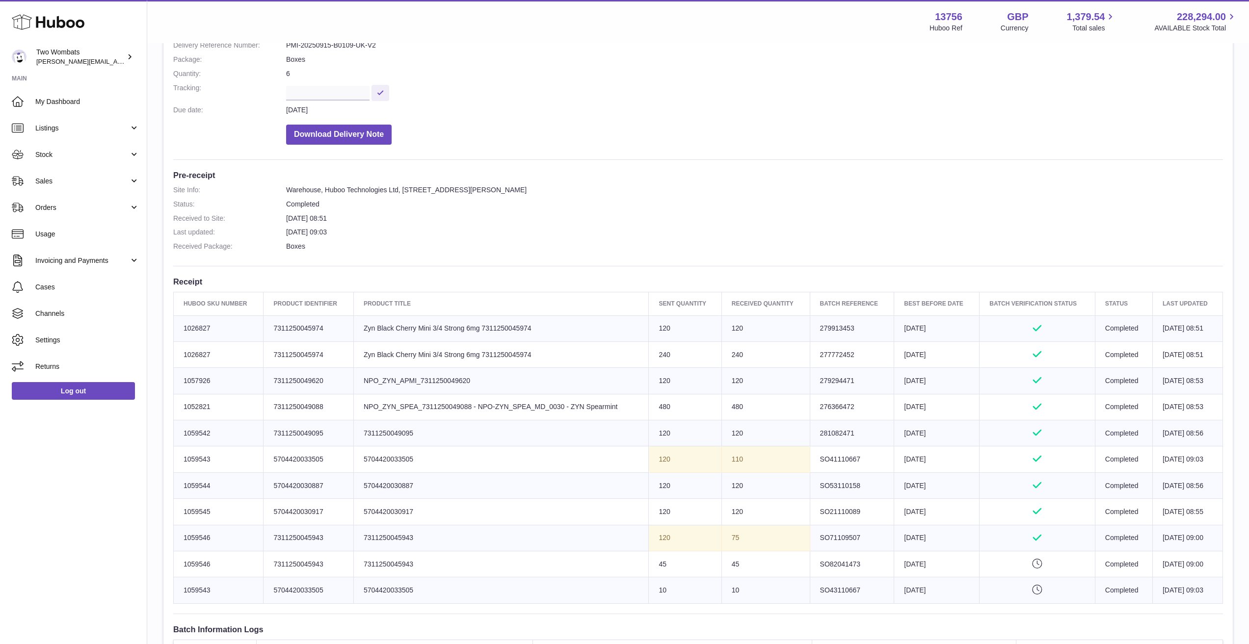
click at [220, 365] on tbody "Huboo SKU Number 1026827 Client Identifier 7311250045974 Product title Zyn Blac…" at bounding box center [698, 460] width 1049 height 288
click at [220, 364] on td "Huboo SKU Number 1026827" at bounding box center [219, 355] width 90 height 26
drag, startPoint x: 212, startPoint y: 347, endPoint x: 186, endPoint y: 329, distance: 31.2
click at [186, 329] on tbody "Huboo SKU Number 1026827 Client Identifier 7311250045974 Product title Zyn Blac…" at bounding box center [698, 460] width 1049 height 288
click at [186, 327] on td "Huboo SKU Number 1026827" at bounding box center [219, 329] width 90 height 26
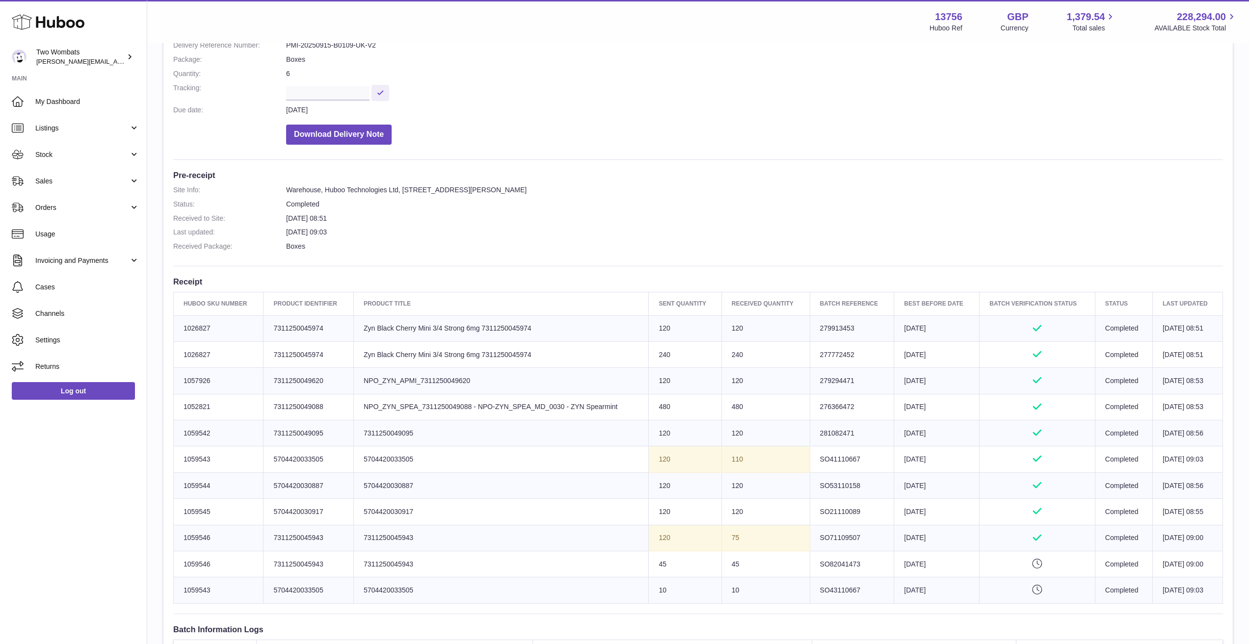
drag, startPoint x: 186, startPoint y: 327, endPoint x: 233, endPoint y: 345, distance: 50.8
click at [233, 345] on tbody "Huboo SKU Number 1026827 Client Identifier 7311250045974 Product title Zyn Blac…" at bounding box center [698, 460] width 1049 height 288
click at [233, 345] on td "Huboo SKU Number 1026827" at bounding box center [219, 355] width 90 height 26
click at [187, 323] on td "Huboo SKU Number 1026827" at bounding box center [219, 329] width 90 height 26
click at [186, 325] on td "Huboo SKU Number 1026827" at bounding box center [219, 329] width 90 height 26
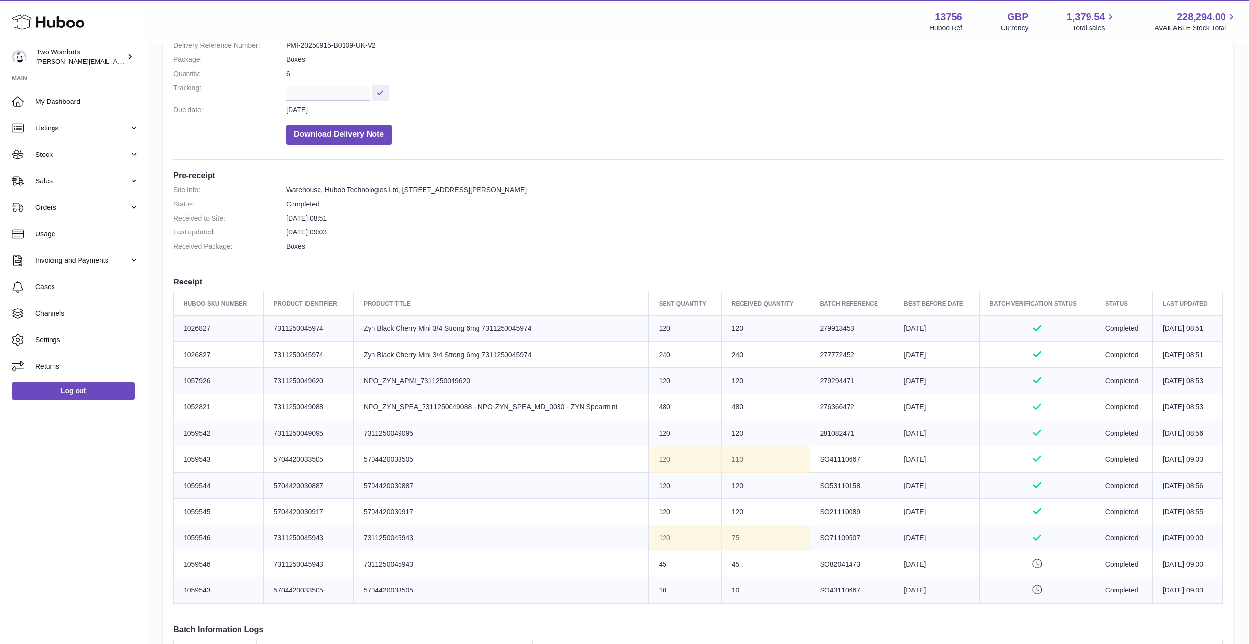
click at [199, 334] on td "Huboo SKU Number 1026827" at bounding box center [219, 329] width 90 height 26
copy td "1026827"
click at [95, 120] on link "Listings" at bounding box center [73, 128] width 147 height 27
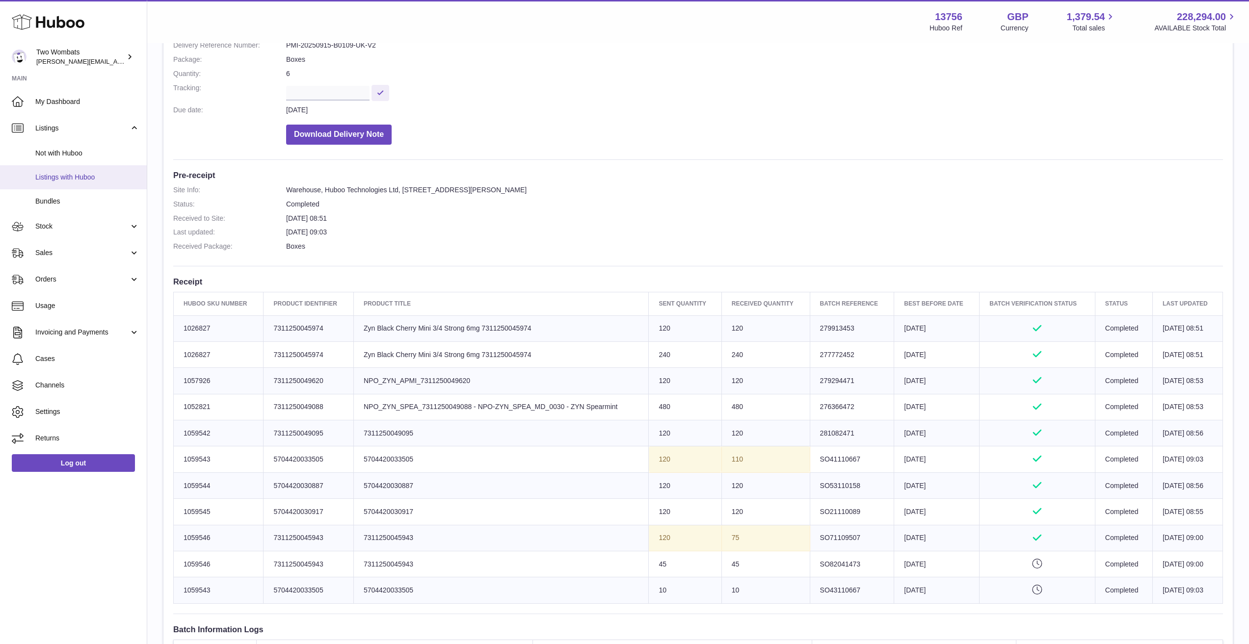
click at [80, 173] on span "Listings with Huboo" at bounding box center [87, 177] width 104 height 9
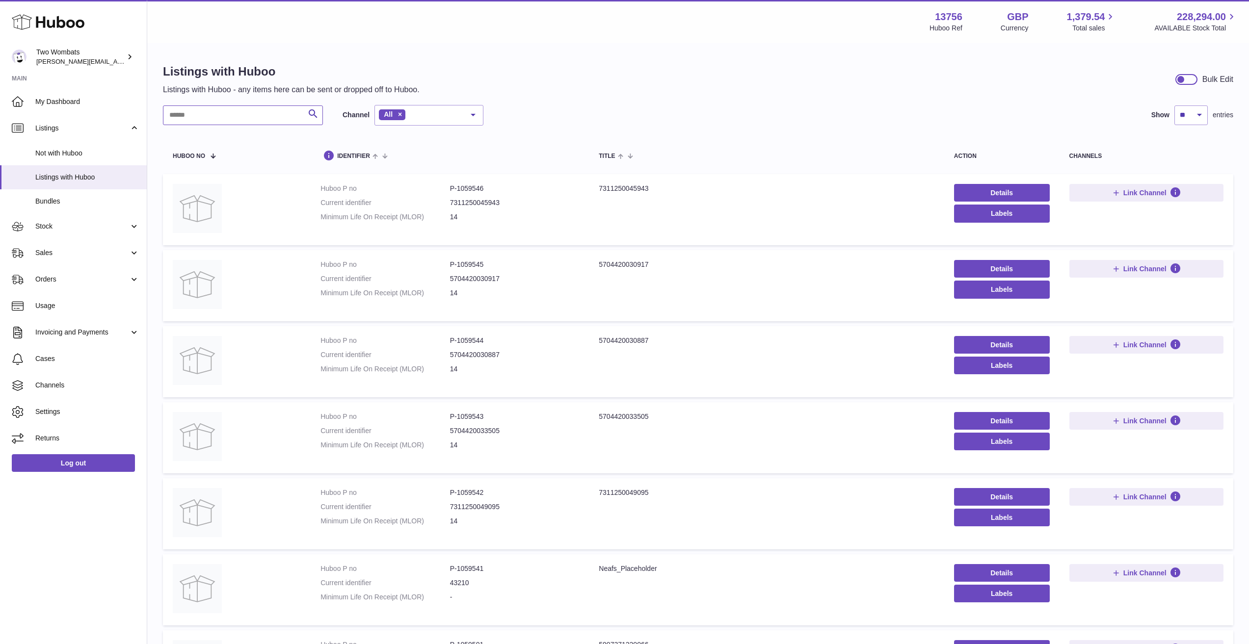
click at [237, 120] on input "text" at bounding box center [243, 116] width 160 height 20
paste input "*******"
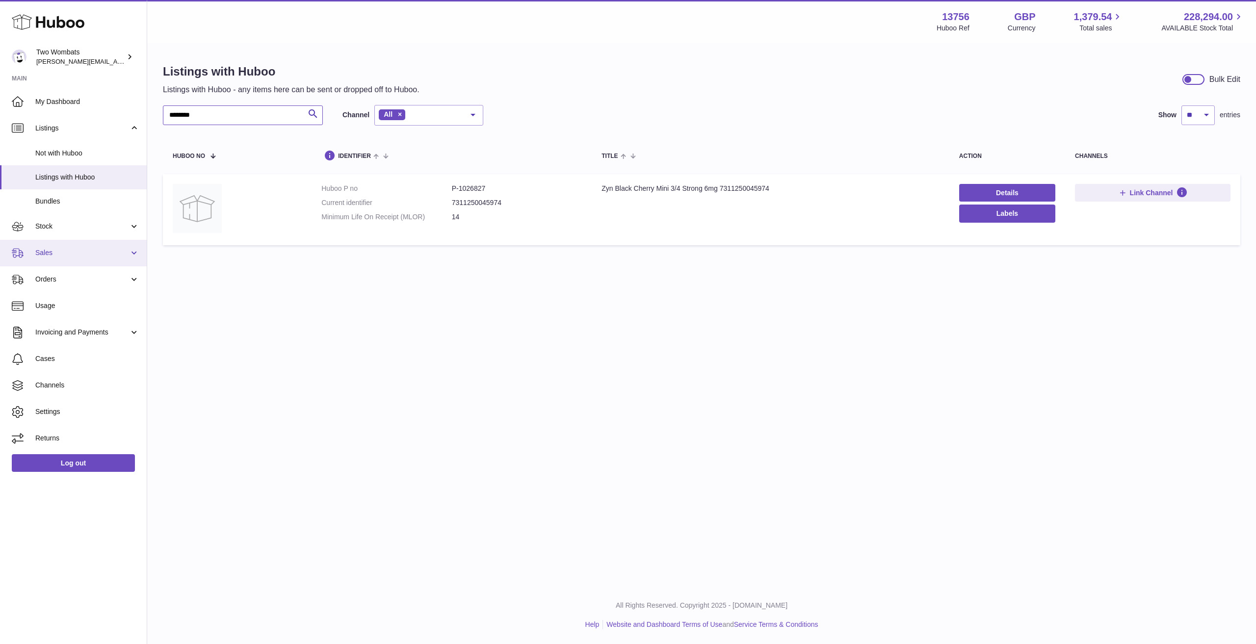
type input "********"
click at [49, 241] on link "Sales" at bounding box center [73, 253] width 147 height 27
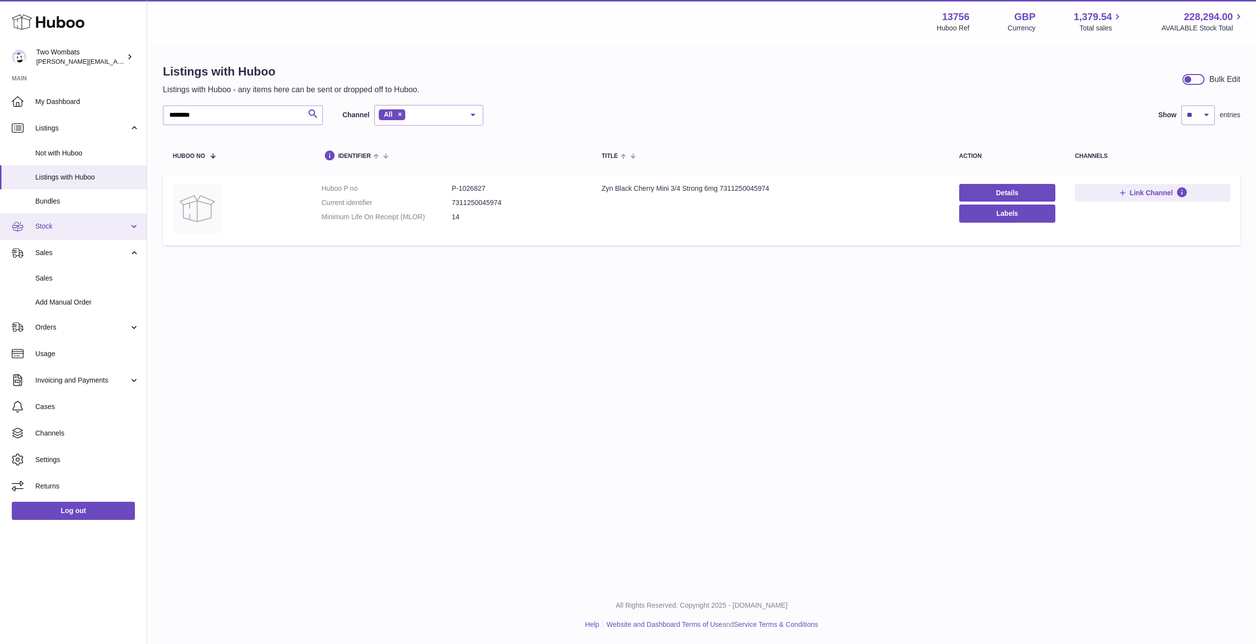
click at [56, 234] on link "Stock" at bounding box center [73, 227] width 147 height 27
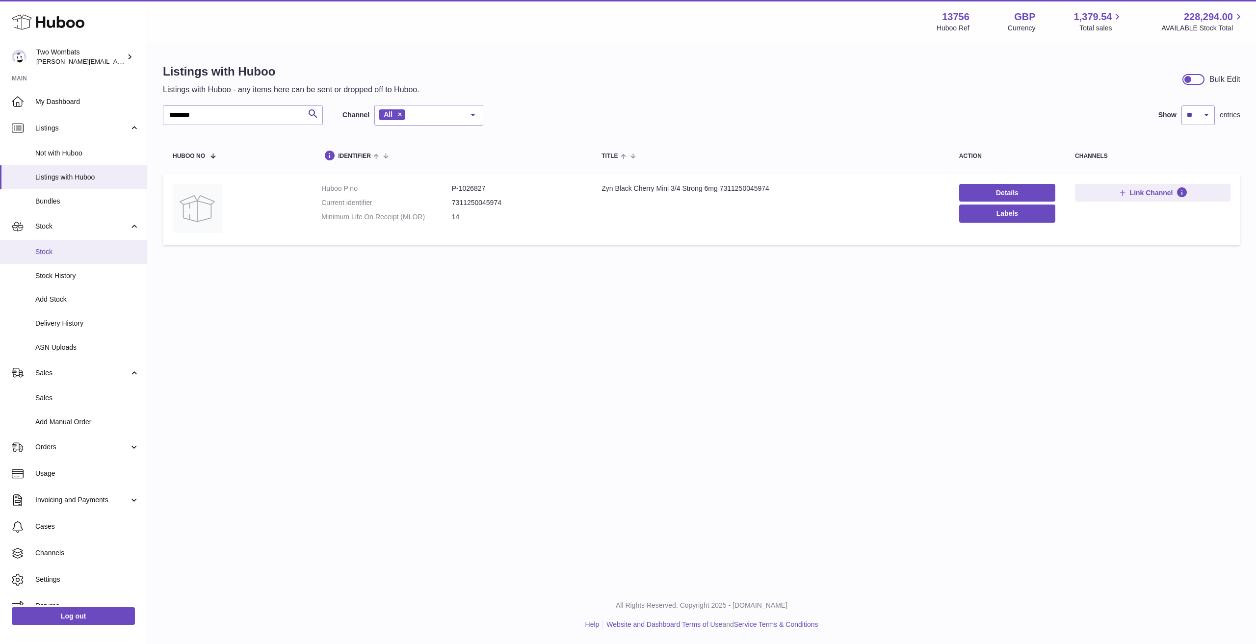
click at [66, 263] on link "Stock" at bounding box center [73, 252] width 147 height 24
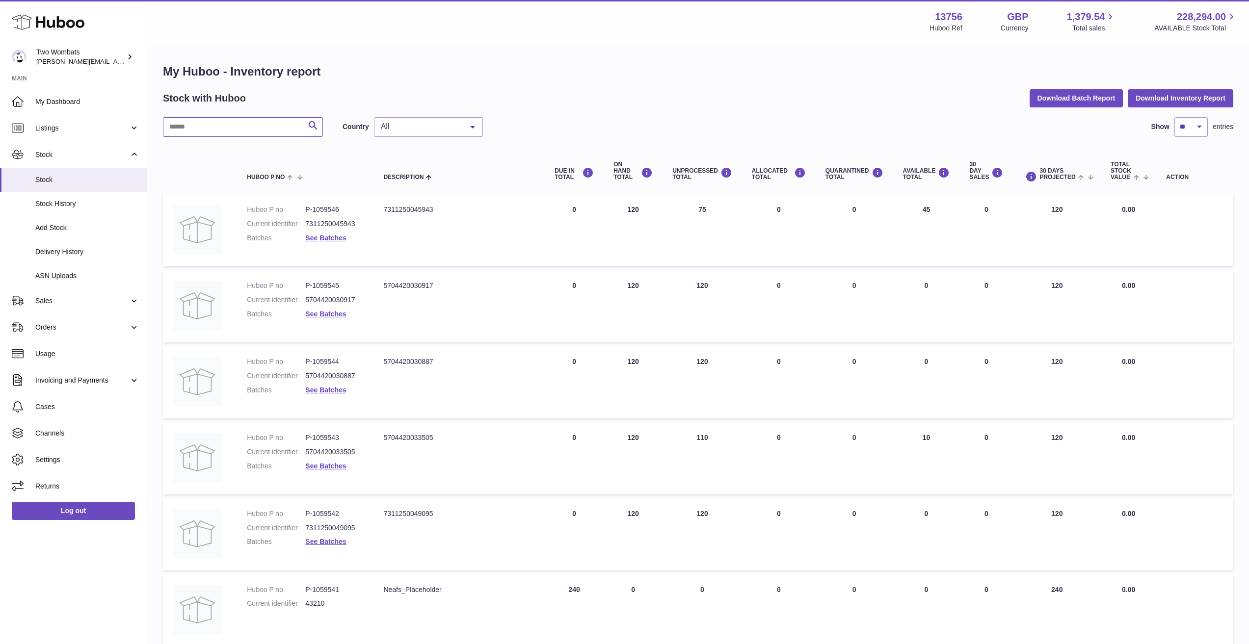
click at [237, 128] on input "text" at bounding box center [243, 127] width 160 height 20
paste input "*******"
type input "*******"
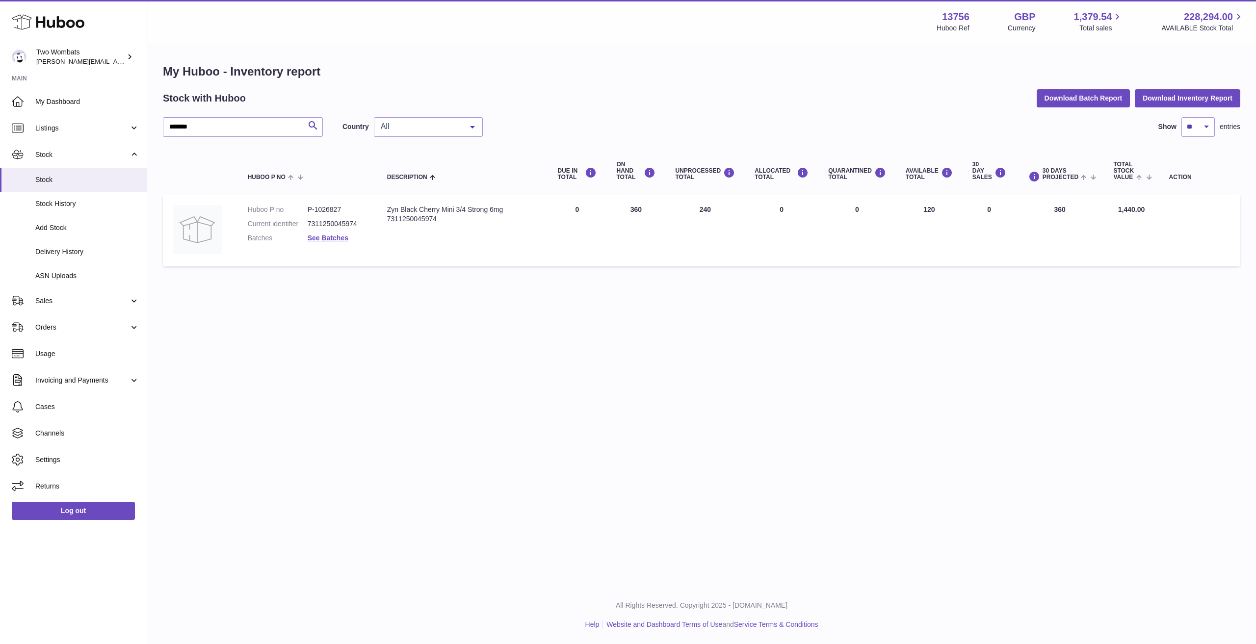
drag, startPoint x: 615, startPoint y: 214, endPoint x: 661, endPoint y: 217, distance: 46.7
click at [656, 216] on td "ON HAND Total 360" at bounding box center [636, 230] width 59 height 71
click at [687, 214] on td "UNPROCESSED Total 240" at bounding box center [706, 230] width 80 height 71
drag, startPoint x: 687, startPoint y: 214, endPoint x: 729, endPoint y: 223, distance: 43.1
click at [729, 223] on td "UNPROCESSED Total 240" at bounding box center [706, 230] width 80 height 71
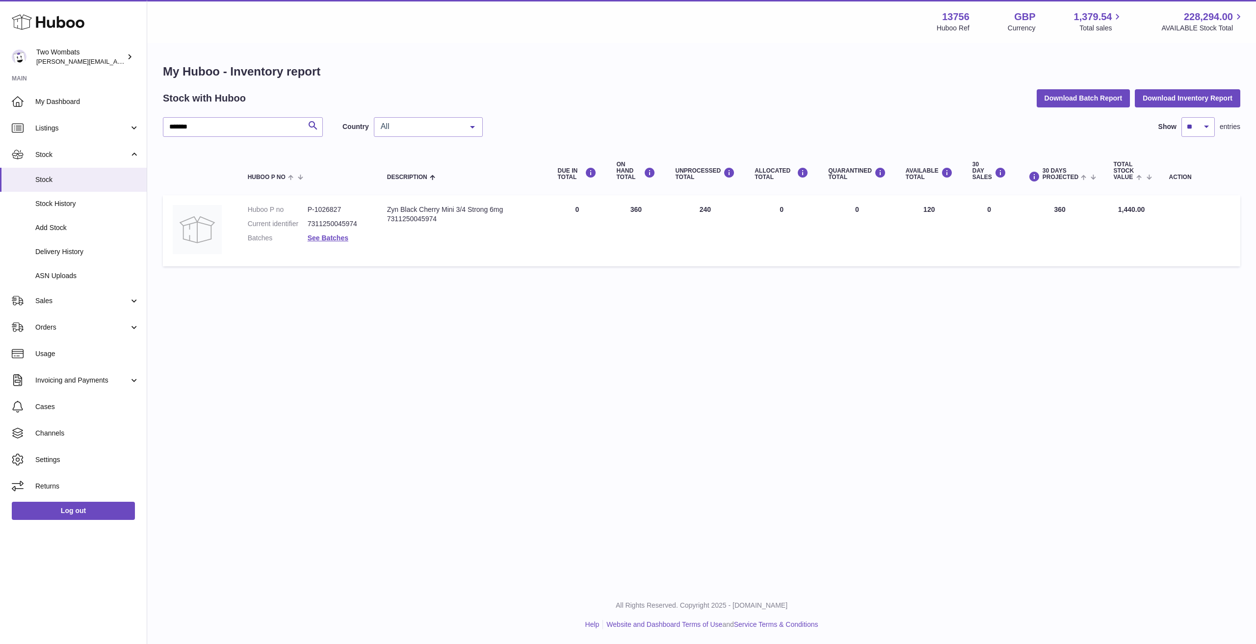
drag, startPoint x: 901, startPoint y: 212, endPoint x: 943, endPoint y: 207, distance: 42.5
click at [943, 207] on td "AVAILABLE Total 120" at bounding box center [929, 230] width 67 height 71
drag, startPoint x: 943, startPoint y: 207, endPoint x: 891, endPoint y: 205, distance: 51.6
click at [891, 205] on tr "Huboo P no P-1026827 Current identifier 7311250045974 Batches See Batches Descr…" at bounding box center [702, 230] width 1078 height 71
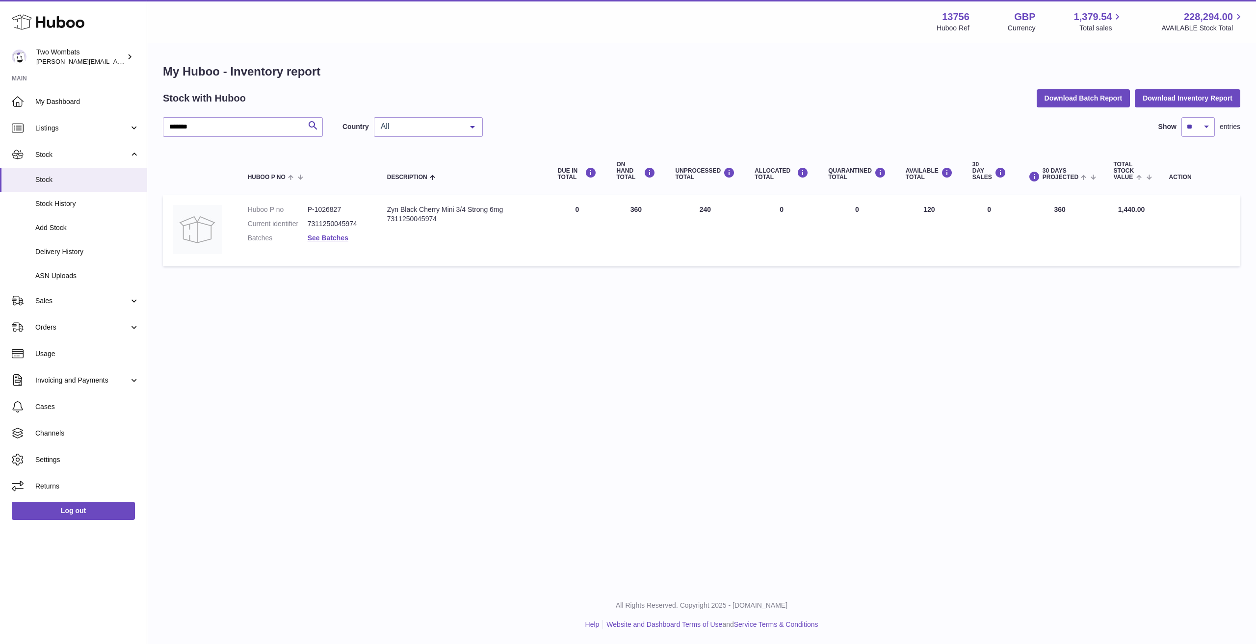
click at [891, 205] on td "QUARANTINED Total 0" at bounding box center [858, 230] width 78 height 71
drag, startPoint x: 913, startPoint y: 211, endPoint x: 952, endPoint y: 223, distance: 41.1
click at [1000, 223] on tr "Huboo P no P-1026827 Current identifier 7311250045974 Batches See Batches Descr…" at bounding box center [702, 230] width 1078 height 71
click at [946, 223] on td "AVAILABLE Total 120" at bounding box center [929, 230] width 67 height 71
drag, startPoint x: 944, startPoint y: 221, endPoint x: 890, endPoint y: 212, distance: 54.7
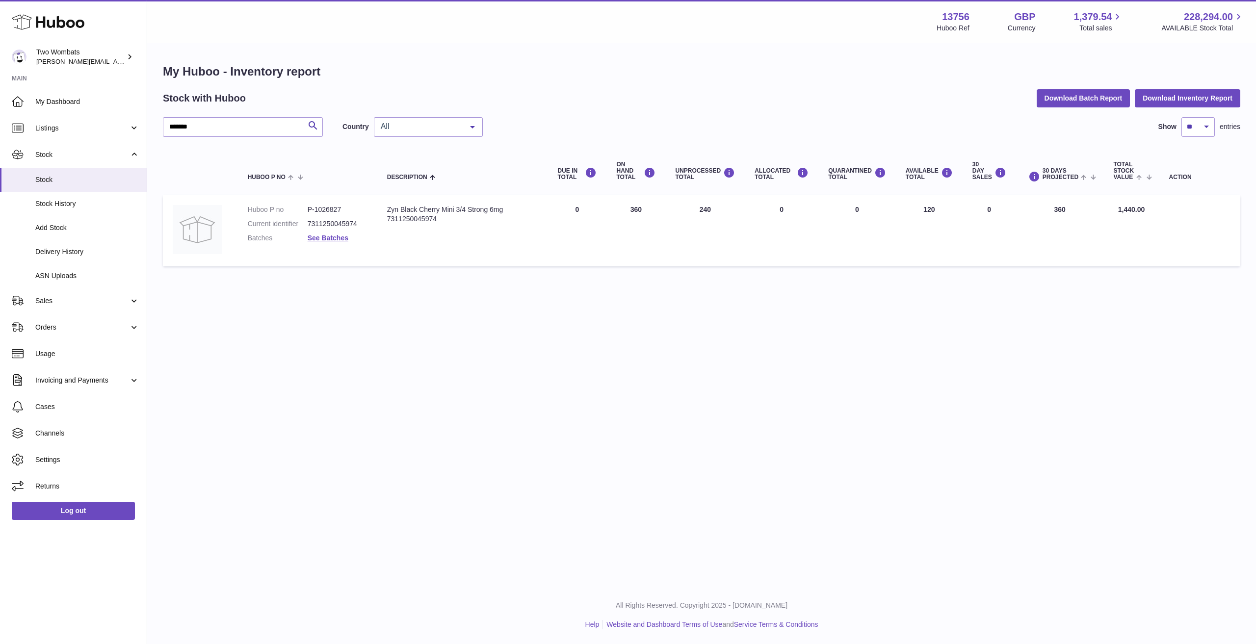
click at [890, 212] on tr "Huboo P no P-1026827 Current identifier 7311250045974 Batches See Batches Descr…" at bounding box center [702, 230] width 1078 height 71
click at [900, 208] on td "AVAILABLE Total 120" at bounding box center [929, 230] width 67 height 71
drag, startPoint x: 903, startPoint y: 208, endPoint x: 972, endPoint y: 214, distance: 70.0
click at [972, 214] on tr "Huboo P no P-1026827 Current identifier 7311250045974 Batches See Batches Descr…" at bounding box center [702, 230] width 1078 height 71
click at [968, 214] on td "30 DAY SALES 0" at bounding box center [989, 230] width 53 height 71
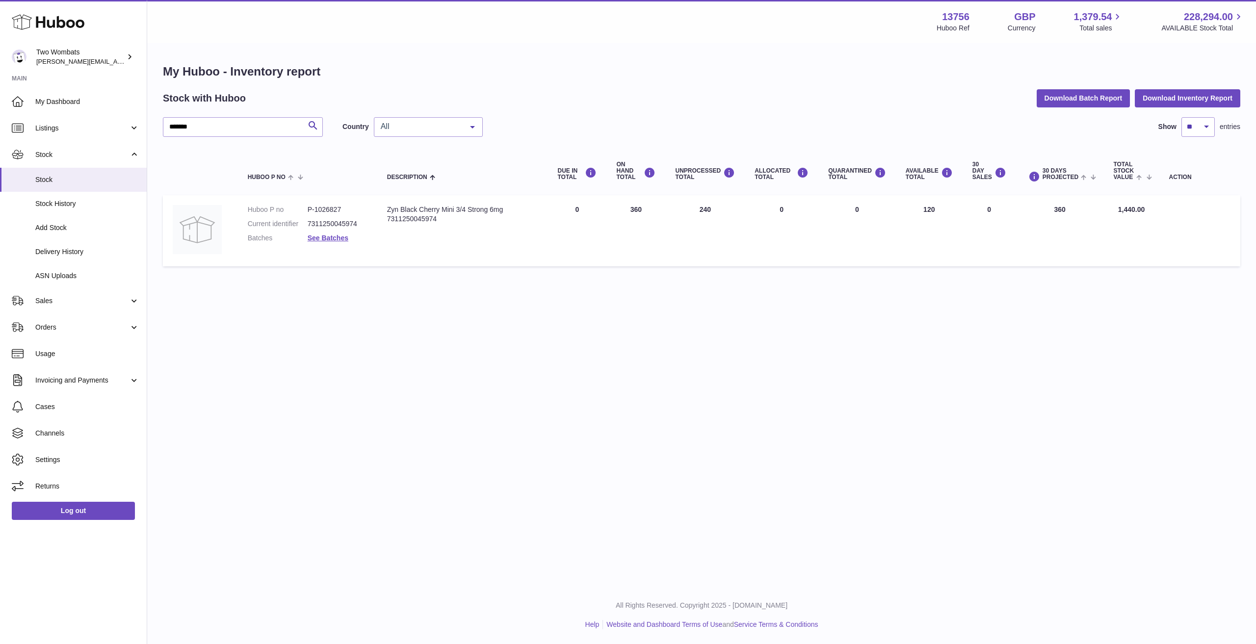
drag, startPoint x: 968, startPoint y: 214, endPoint x: 893, endPoint y: 210, distance: 75.2
click at [893, 210] on tr "Huboo P no P-1026827 Current identifier 7311250045974 Batches See Batches Descr…" at bounding box center [702, 230] width 1078 height 71
click at [893, 210] on td "QUARANTINED Total 0" at bounding box center [858, 230] width 78 height 71
drag, startPoint x: 893, startPoint y: 210, endPoint x: 1030, endPoint y: 220, distance: 137.8
click at [1068, 225] on tr "Huboo P no P-1026827 Current identifier 7311250045974 Batches See Batches Descr…" at bounding box center [702, 230] width 1078 height 71
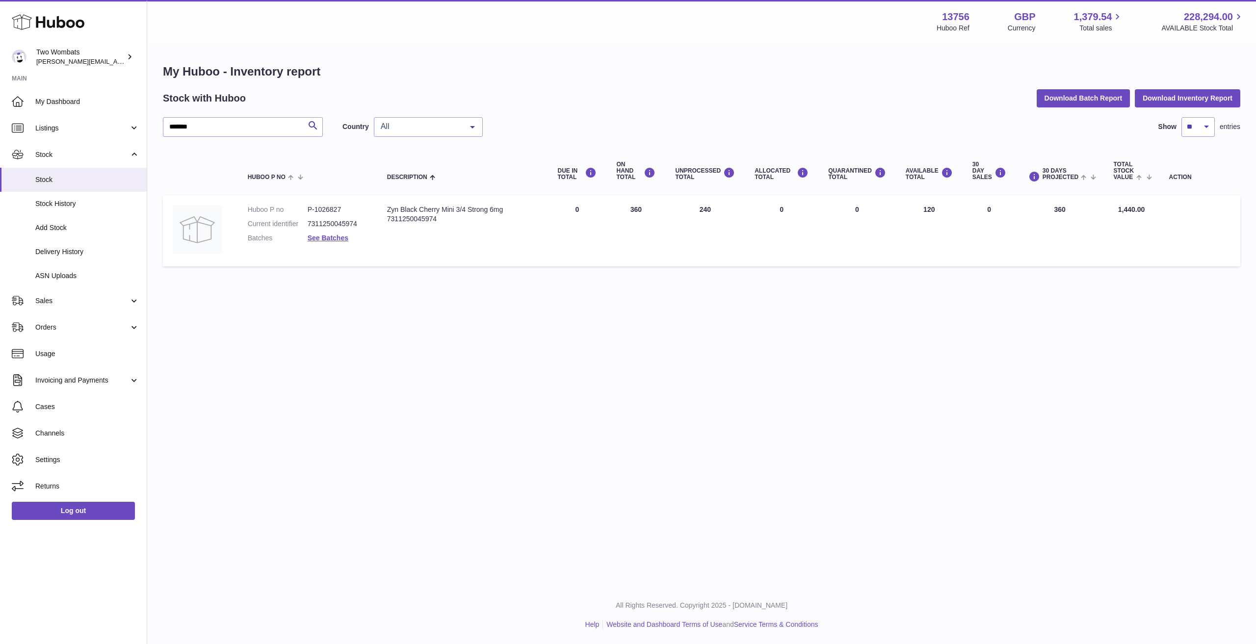
click at [885, 217] on td "QUARANTINED Total 0" at bounding box center [858, 230] width 78 height 71
drag, startPoint x: 317, startPoint y: 206, endPoint x: 356, endPoint y: 212, distance: 39.1
click at [356, 212] on dd "P-1026827" at bounding box center [338, 209] width 60 height 9
click at [455, 418] on div "Menu Huboo 13756 Huboo Ref GBP Currency 1,379.54 Total sales 228,294.00 AVAILAB…" at bounding box center [701, 293] width 1109 height 587
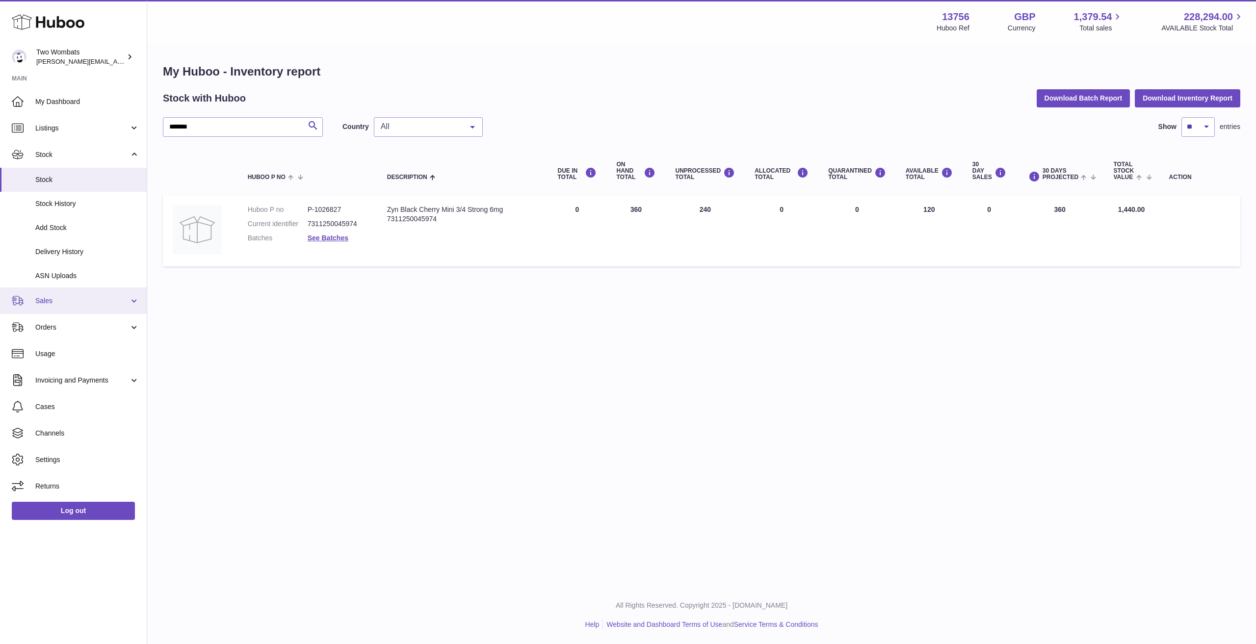
click at [70, 303] on span "Sales" at bounding box center [82, 300] width 94 height 9
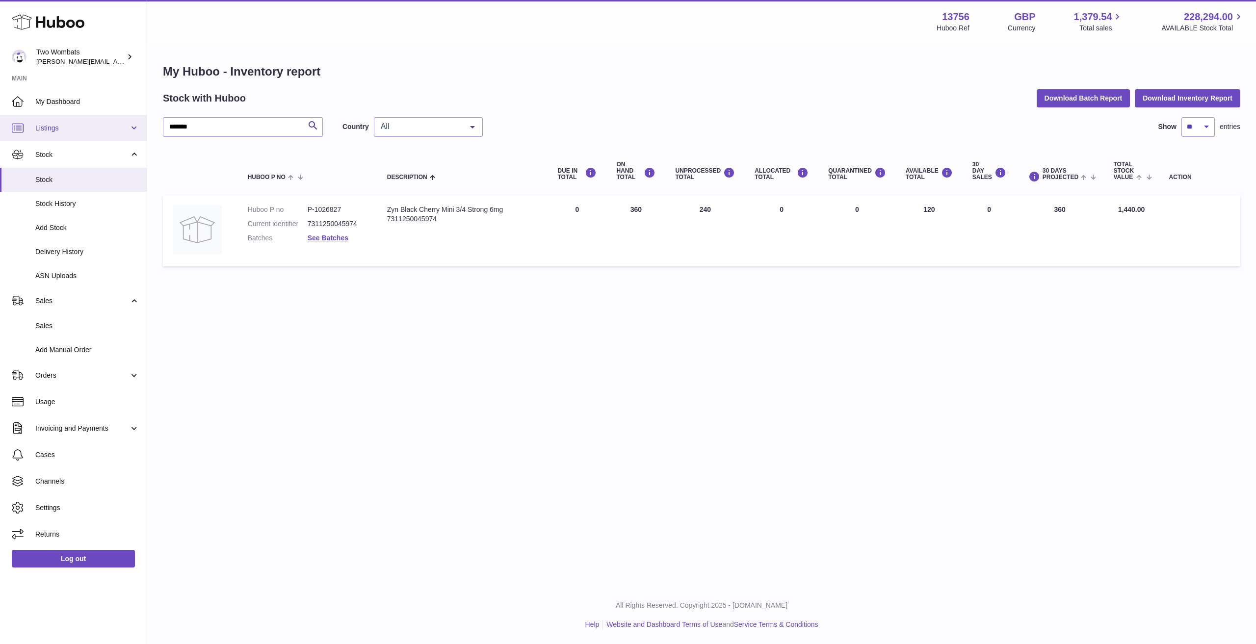
click at [75, 121] on link "Listings" at bounding box center [73, 128] width 147 height 27
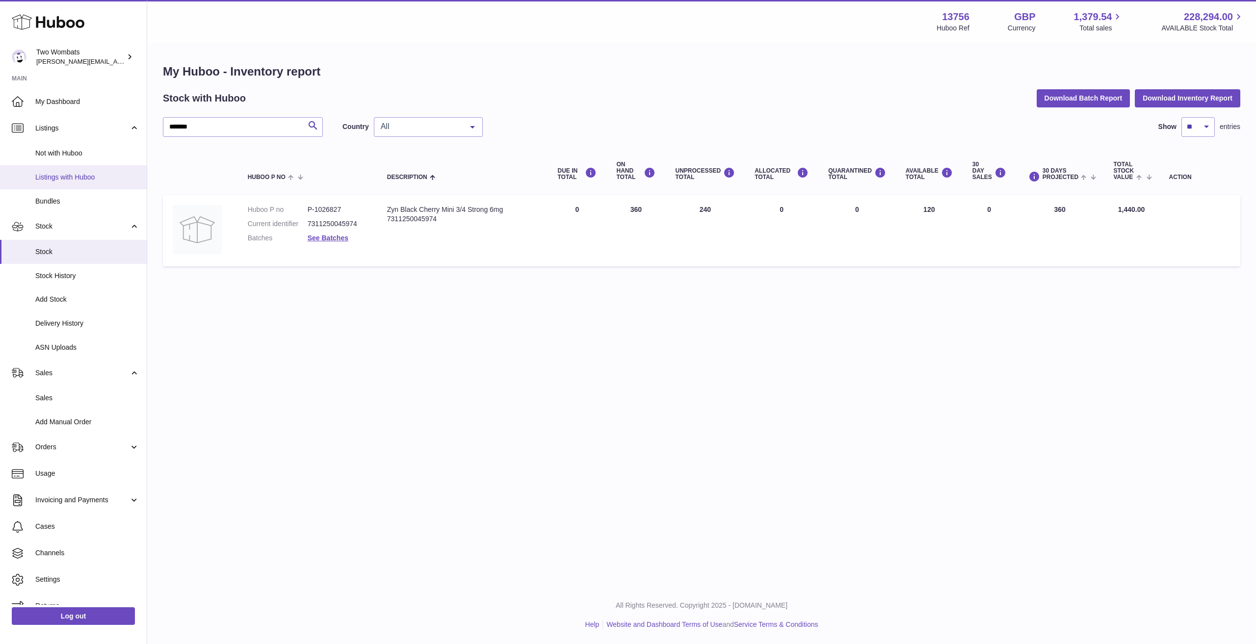
click at [72, 177] on span "Listings with Huboo" at bounding box center [87, 177] width 104 height 9
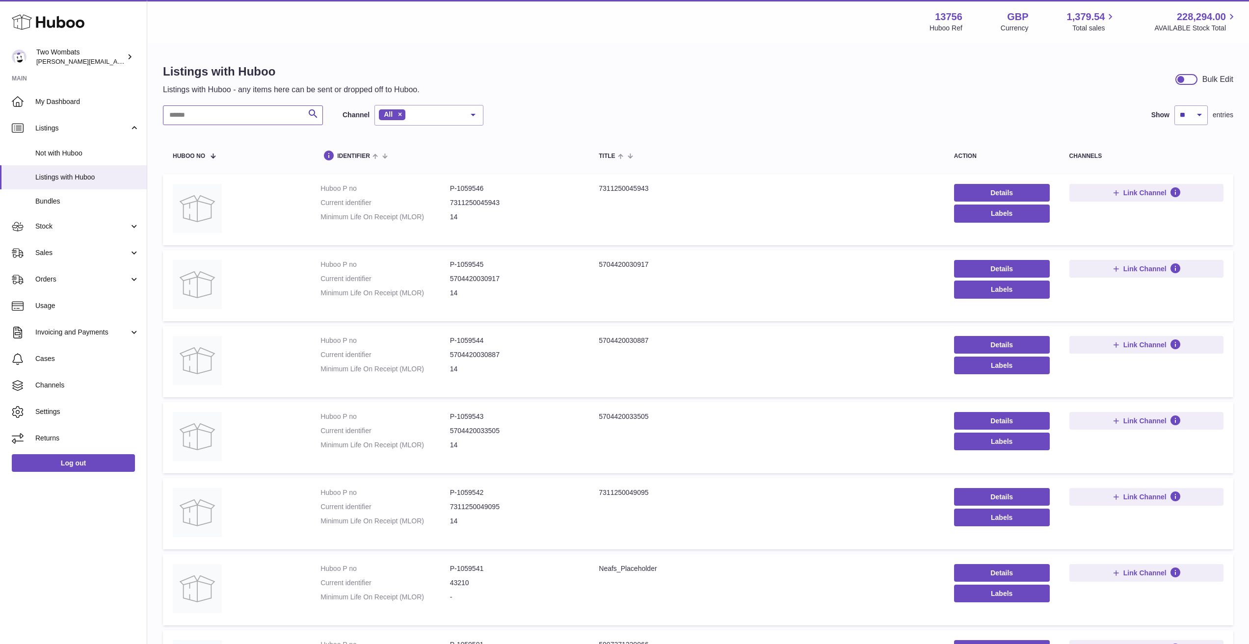
click at [216, 120] on input "text" at bounding box center [243, 116] width 160 height 20
paste input "*******"
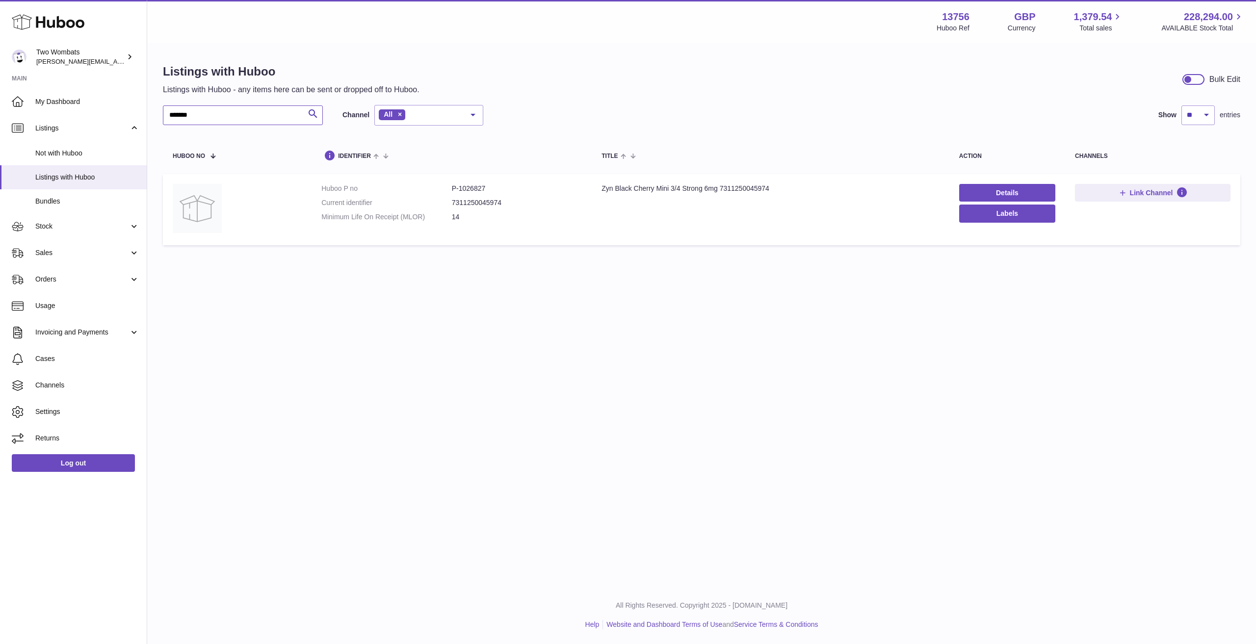
type input "*******"
click at [1181, 187] on icon at bounding box center [1182, 193] width 12 height 12
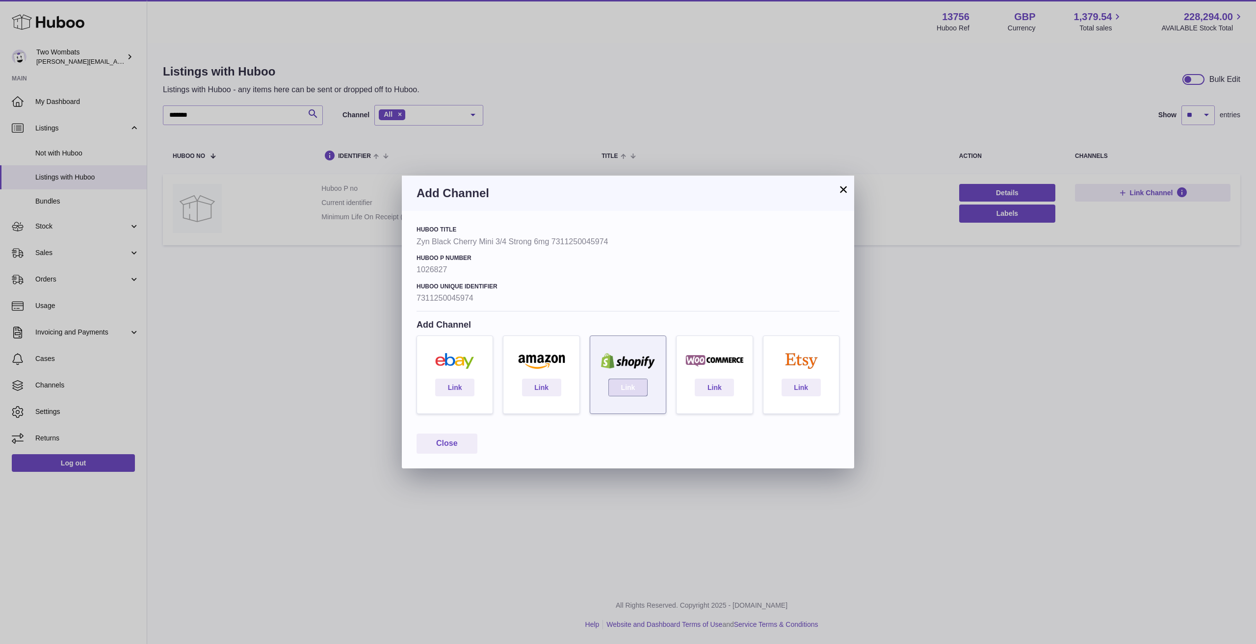
click at [629, 382] on link "Link" at bounding box center [628, 388] width 39 height 18
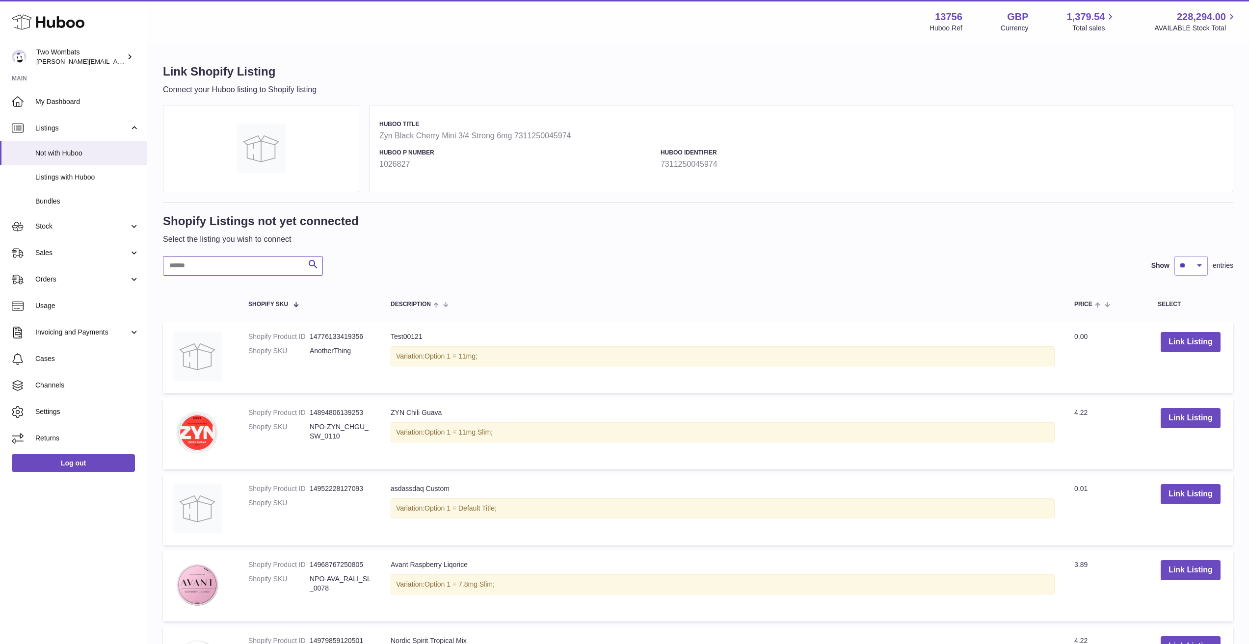
click at [229, 261] on input "text" at bounding box center [243, 266] width 160 height 20
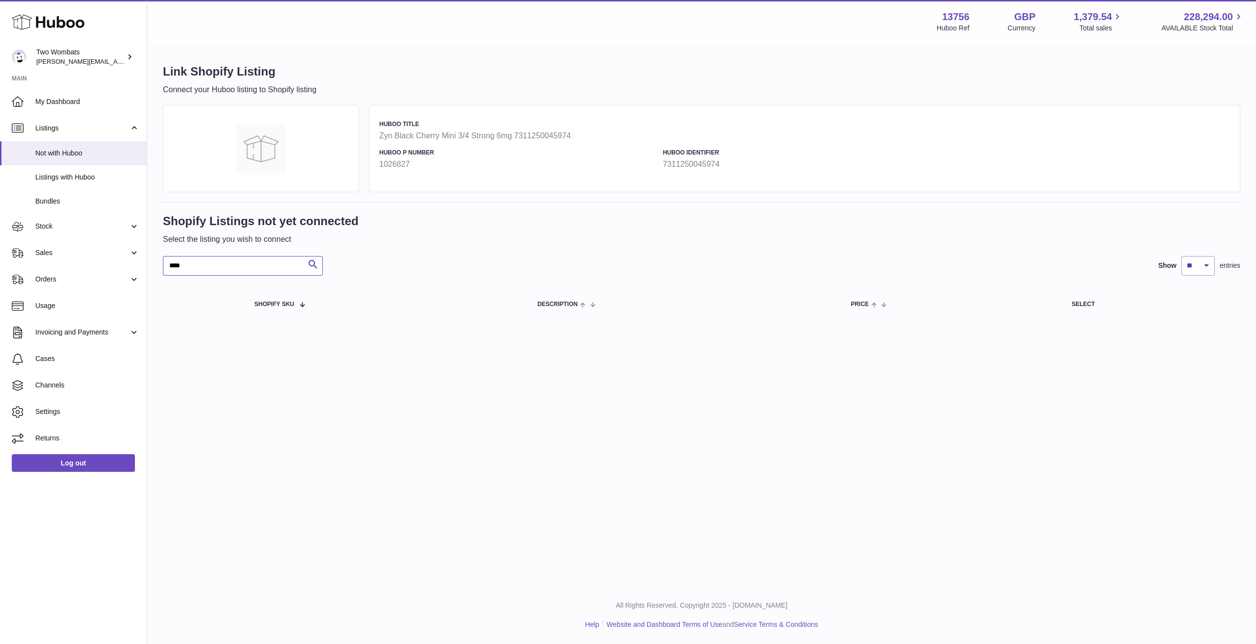
click at [246, 266] on input "****" at bounding box center [243, 266] width 160 height 20
type input "**********"
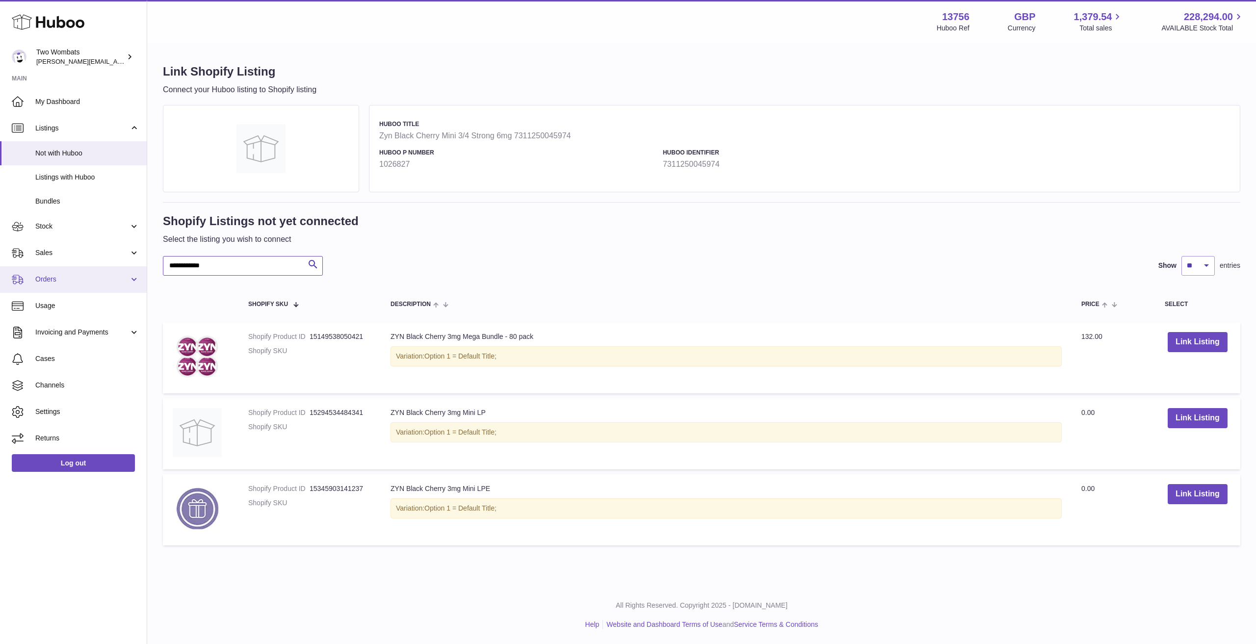
drag, startPoint x: 180, startPoint y: 266, endPoint x: 90, endPoint y: 278, distance: 90.2
click at [37, 271] on div "**********" at bounding box center [628, 322] width 1256 height 644
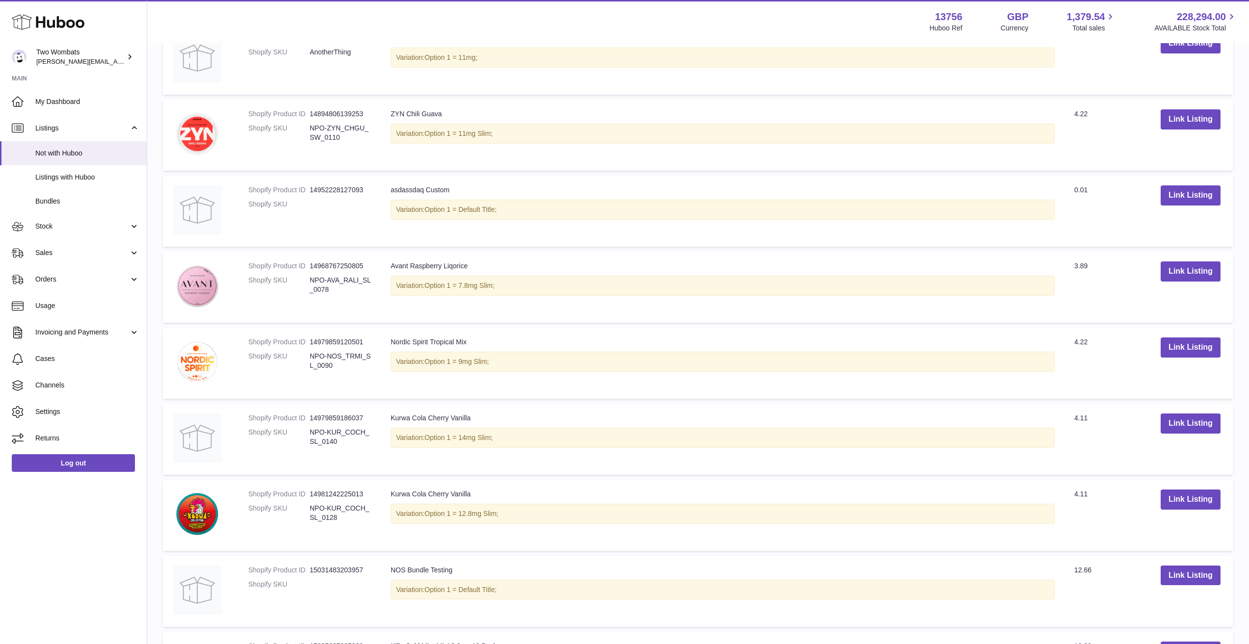
scroll to position [196, 0]
